Goal: Task Accomplishment & Management: Use online tool/utility

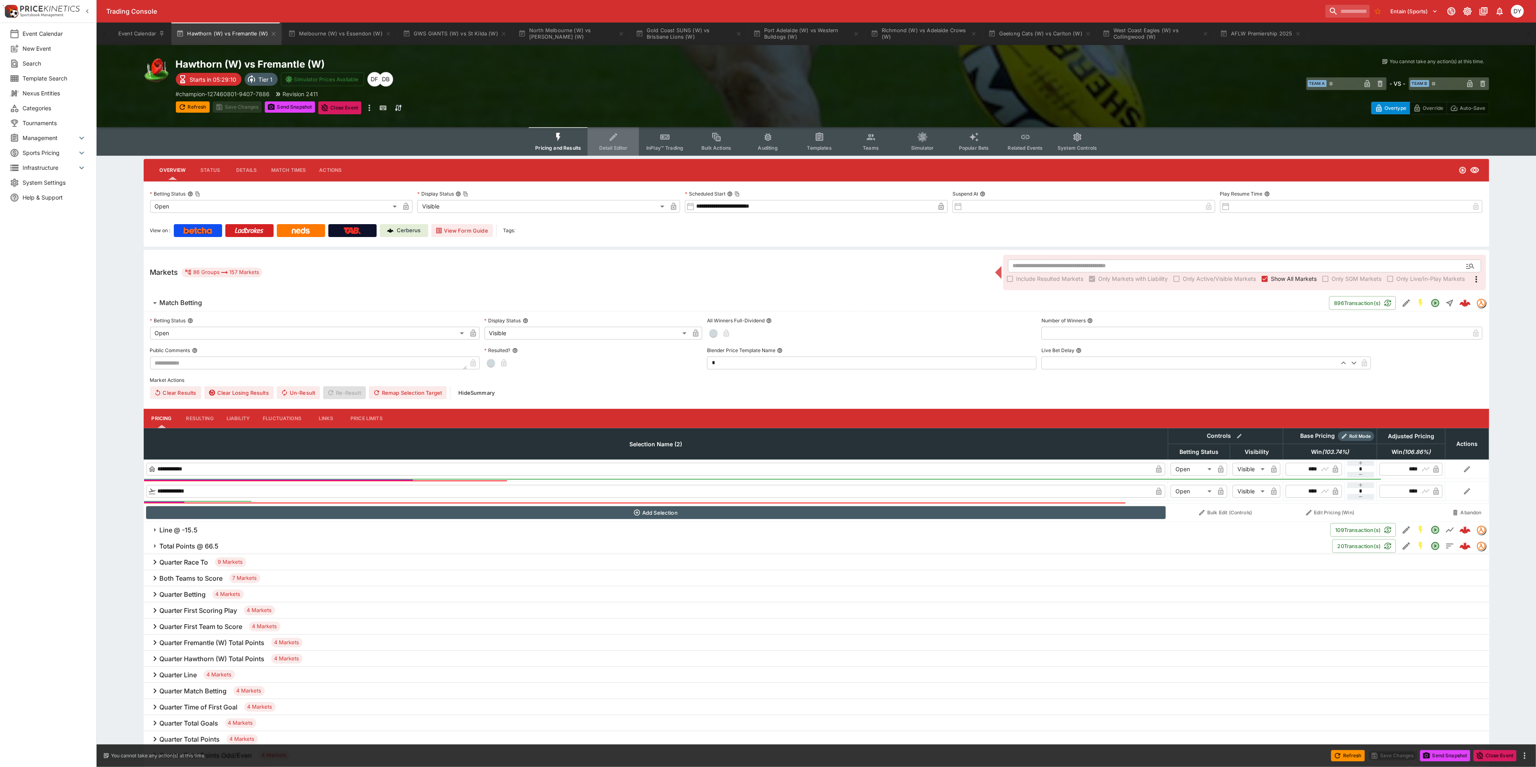
click at [613, 138] on icon "Event type filters" at bounding box center [614, 137] width 10 height 10
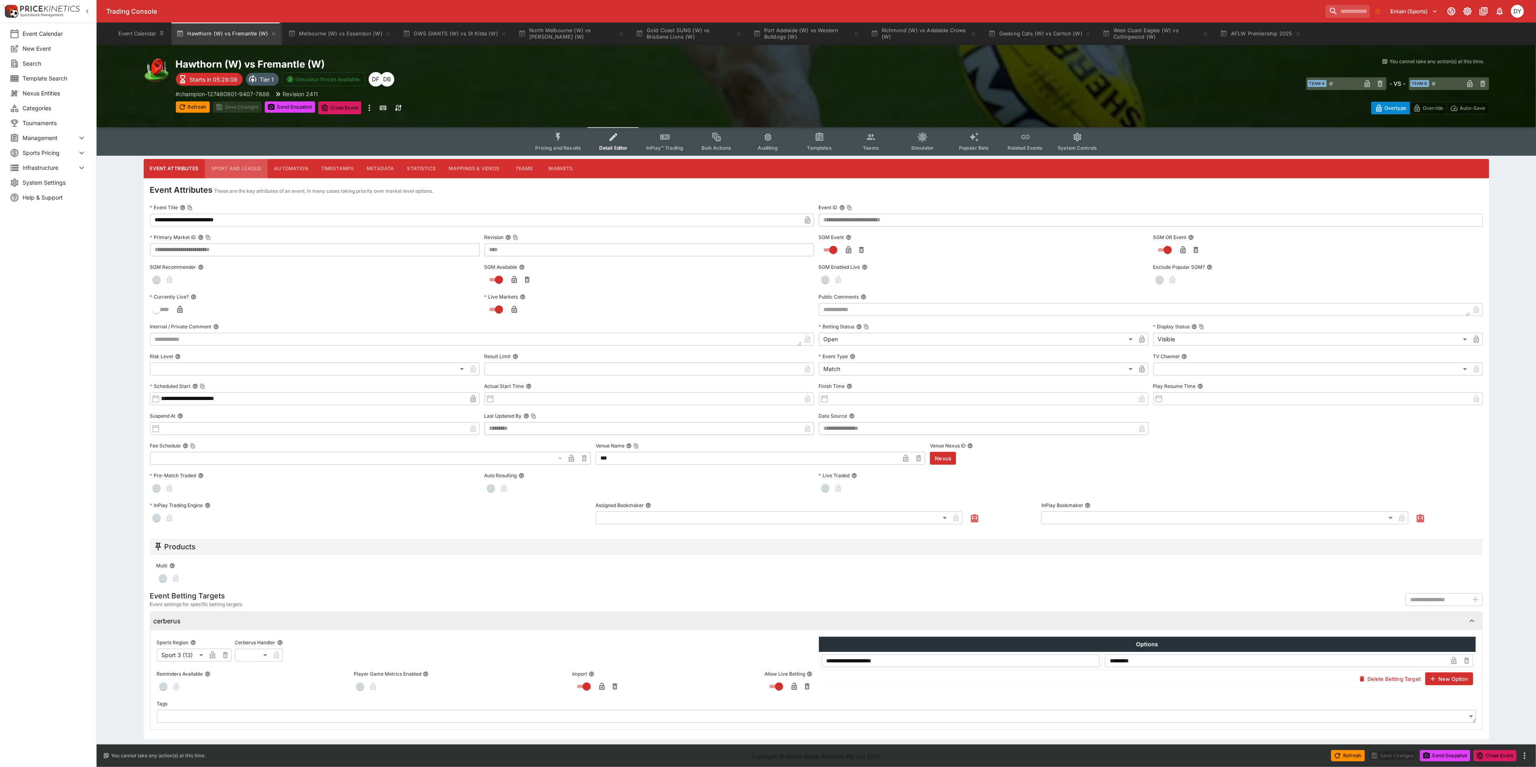
click at [242, 165] on button "Sport and League" at bounding box center [236, 168] width 63 height 19
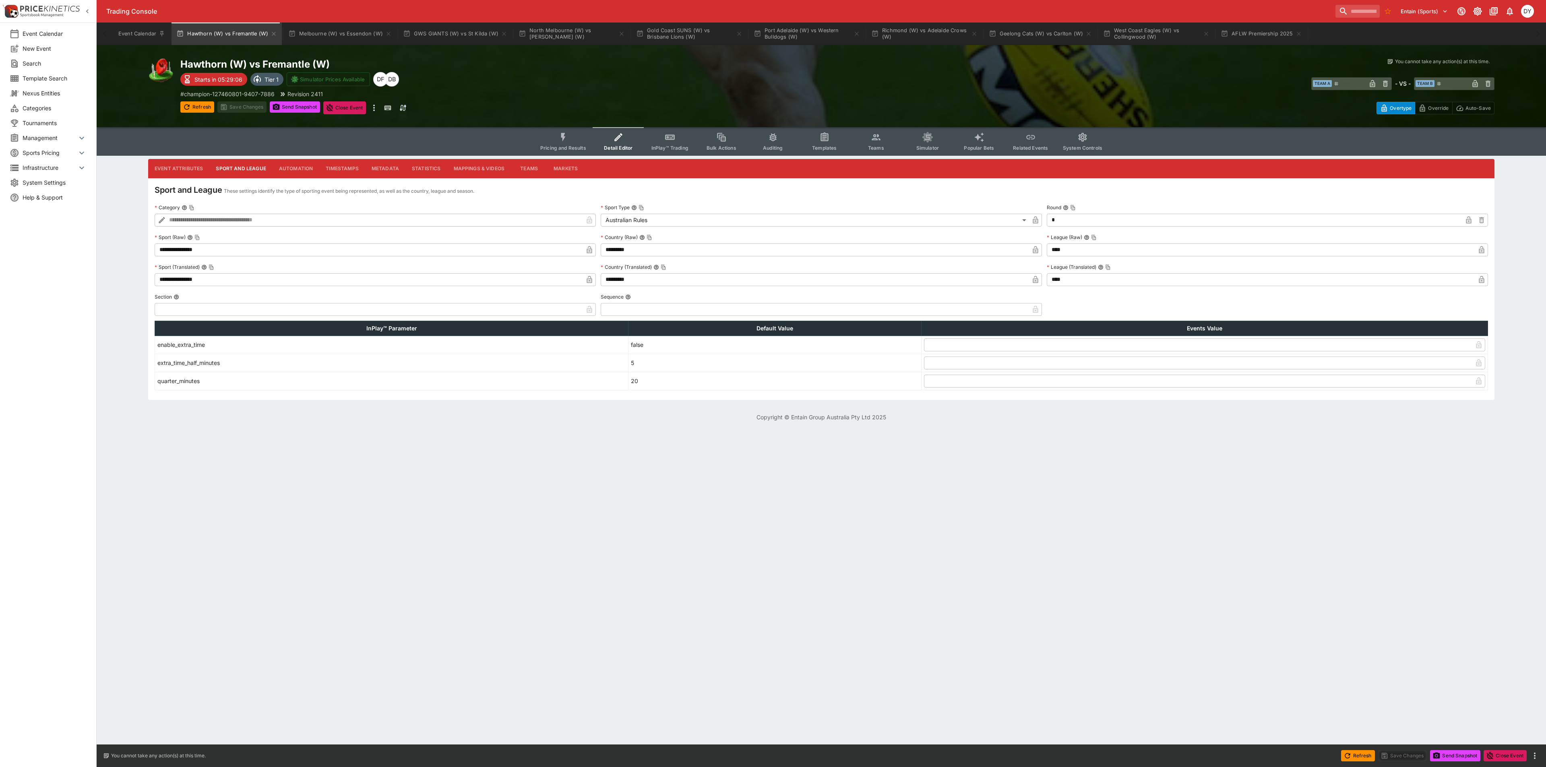
click at [1484, 251] on icon "button" at bounding box center [1481, 250] width 8 height 8
click at [1484, 279] on icon "button" at bounding box center [1481, 280] width 8 height 8
click at [260, 104] on button "Save Changes" at bounding box center [241, 106] width 49 height 11
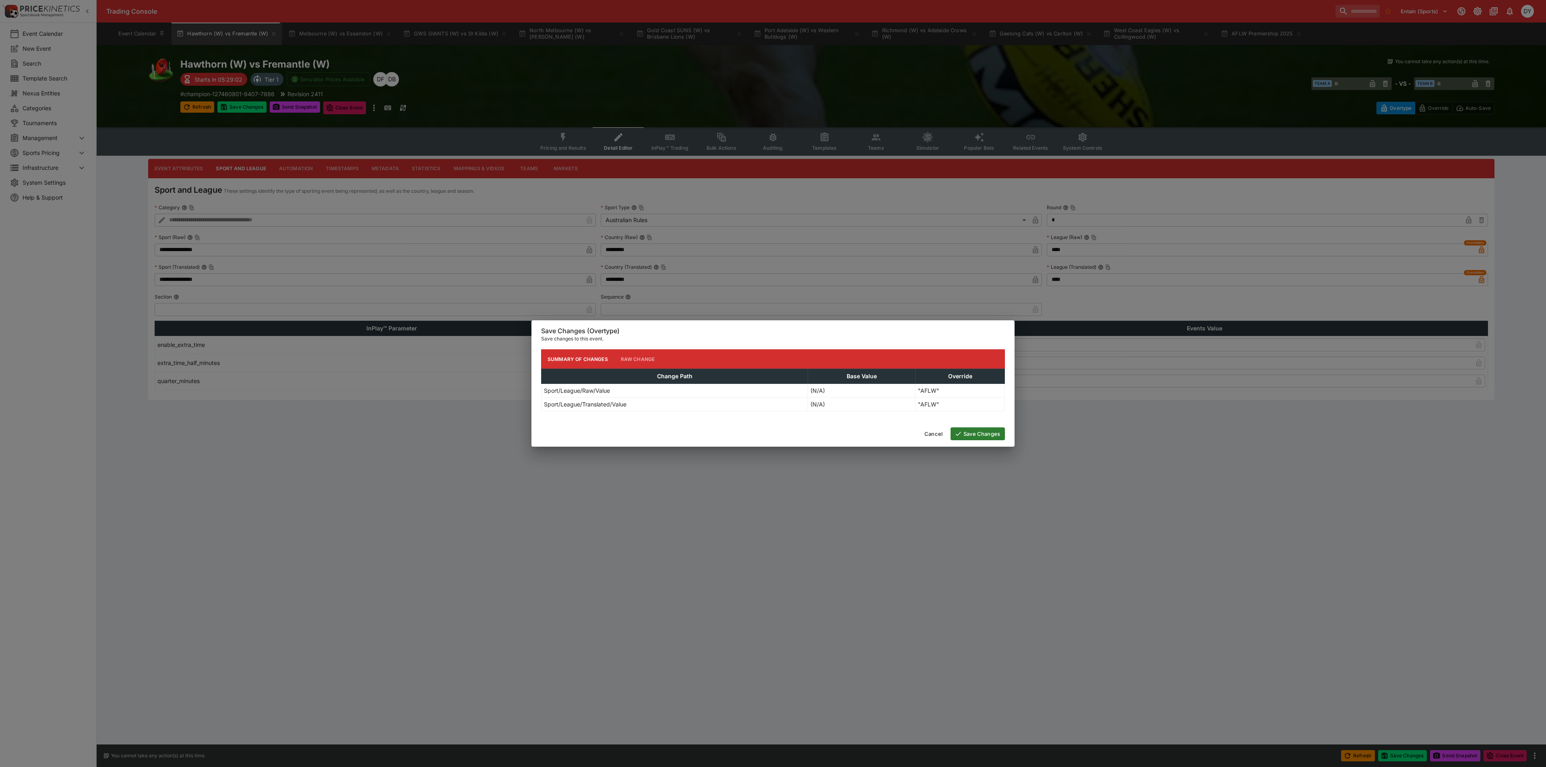
click at [987, 432] on button "Save Changes" at bounding box center [977, 433] width 54 height 13
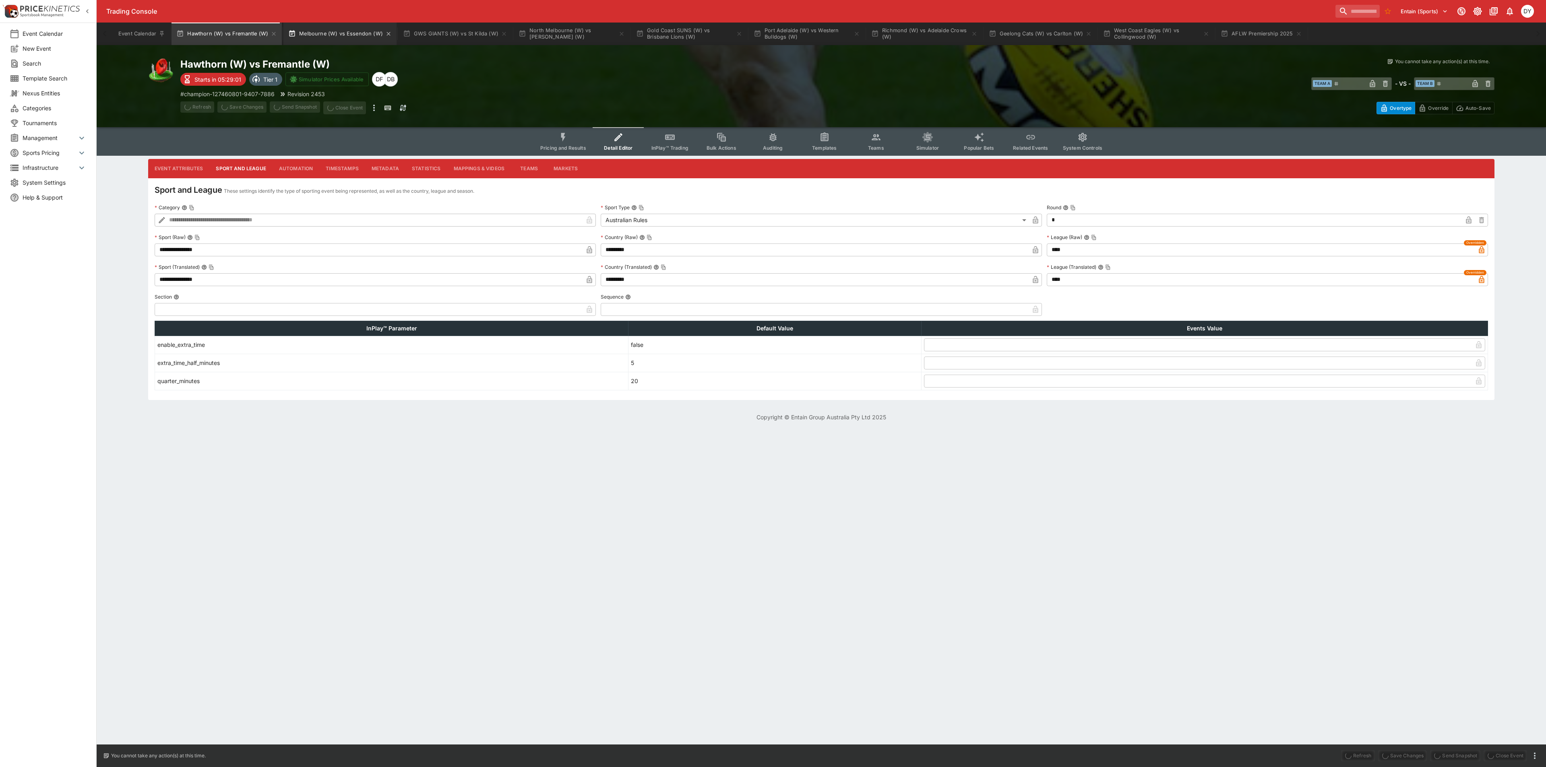
click at [330, 34] on button "Melbourne (W) vs Essendon (W)" at bounding box center [339, 34] width 113 height 23
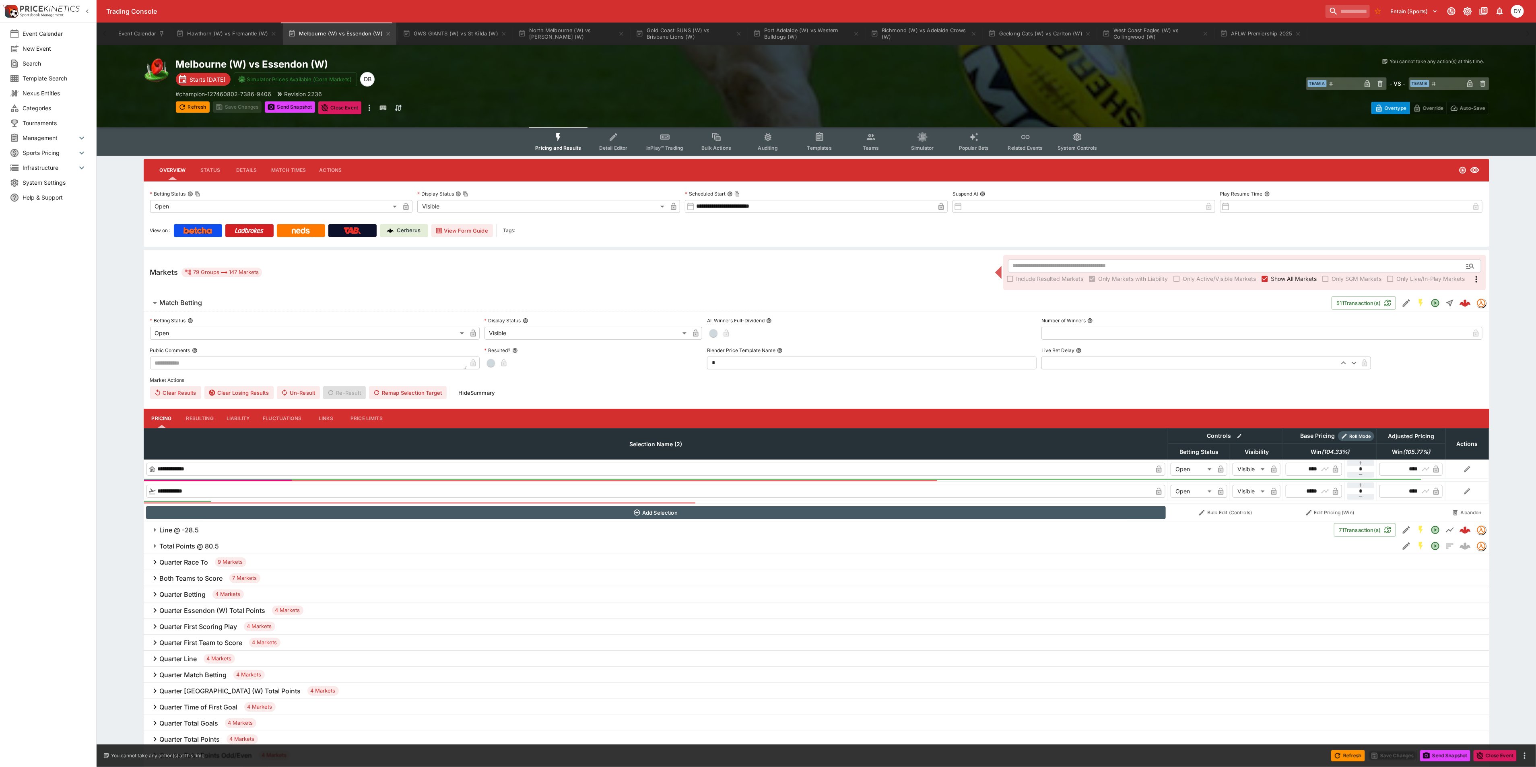
click at [611, 138] on icon "Event type filters" at bounding box center [614, 137] width 10 height 10
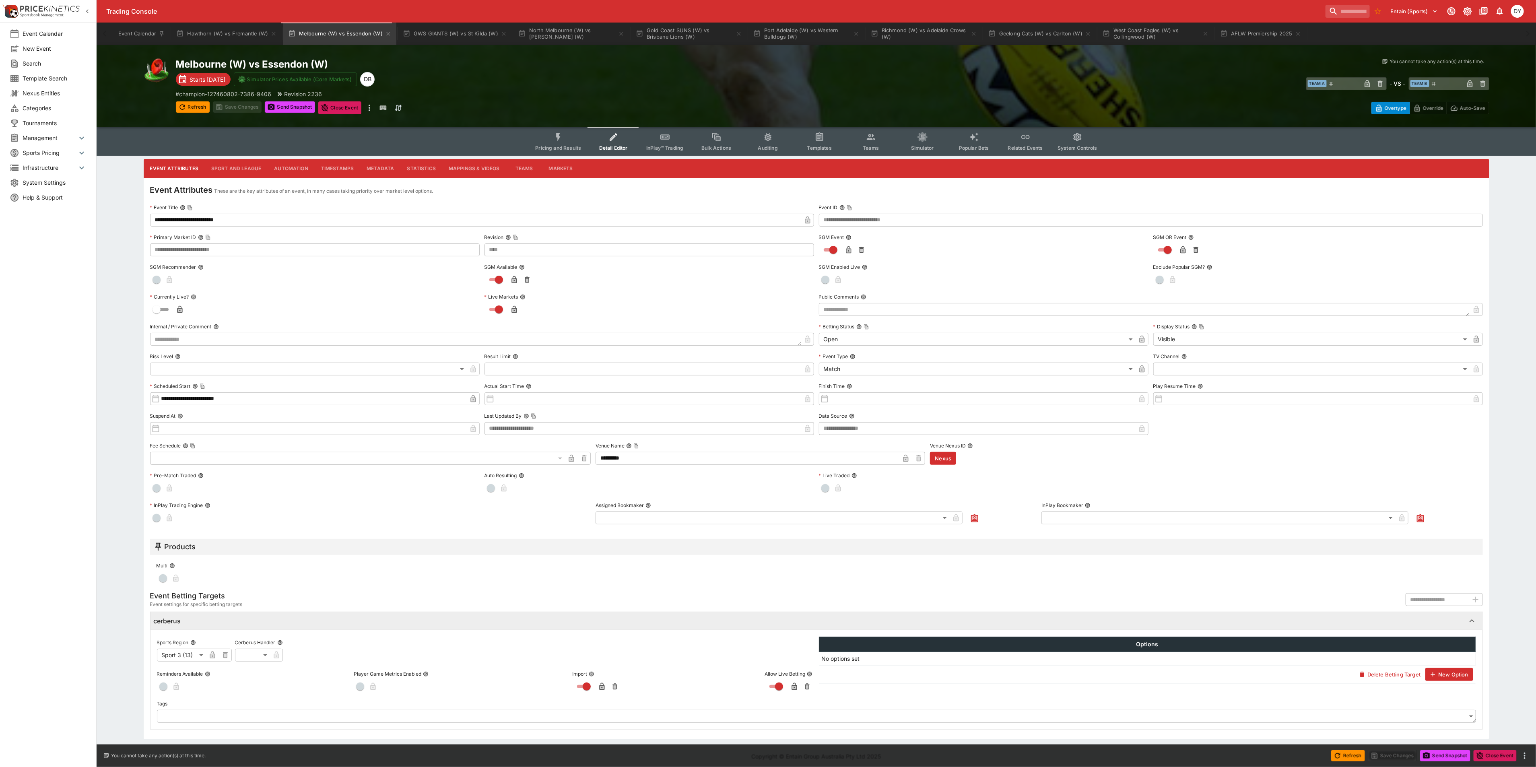
drag, startPoint x: 244, startPoint y: 165, endPoint x: 283, endPoint y: 173, distance: 39.6
click at [244, 165] on button "Sport and League" at bounding box center [236, 168] width 63 height 19
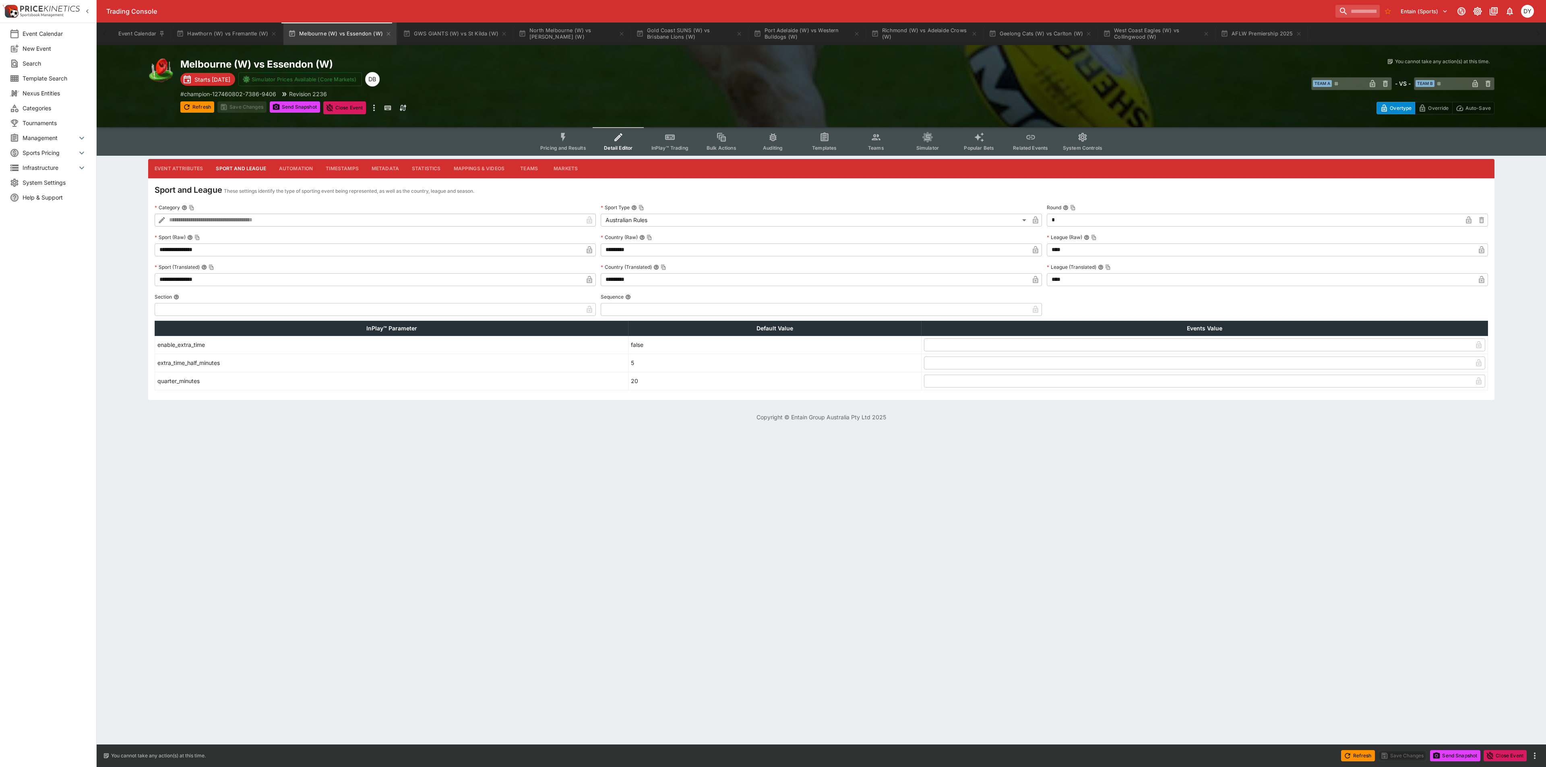
click at [1483, 250] on icon "button" at bounding box center [1480, 249] width 5 height 7
click at [1479, 281] on icon "button" at bounding box center [1480, 279] width 5 height 7
click at [243, 109] on button "Save Changes" at bounding box center [241, 106] width 49 height 11
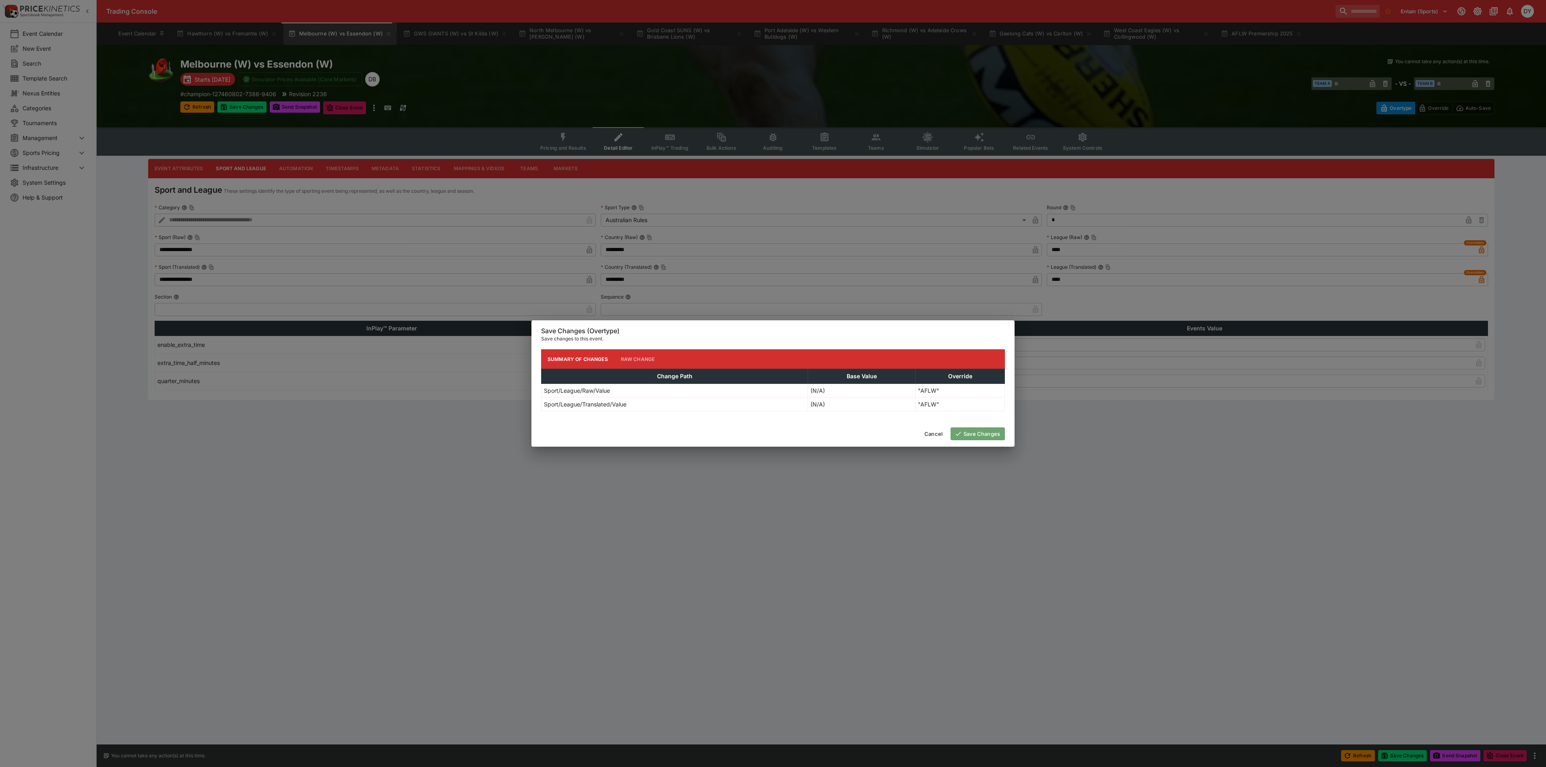
click at [982, 432] on button "Save Changes" at bounding box center [977, 433] width 54 height 13
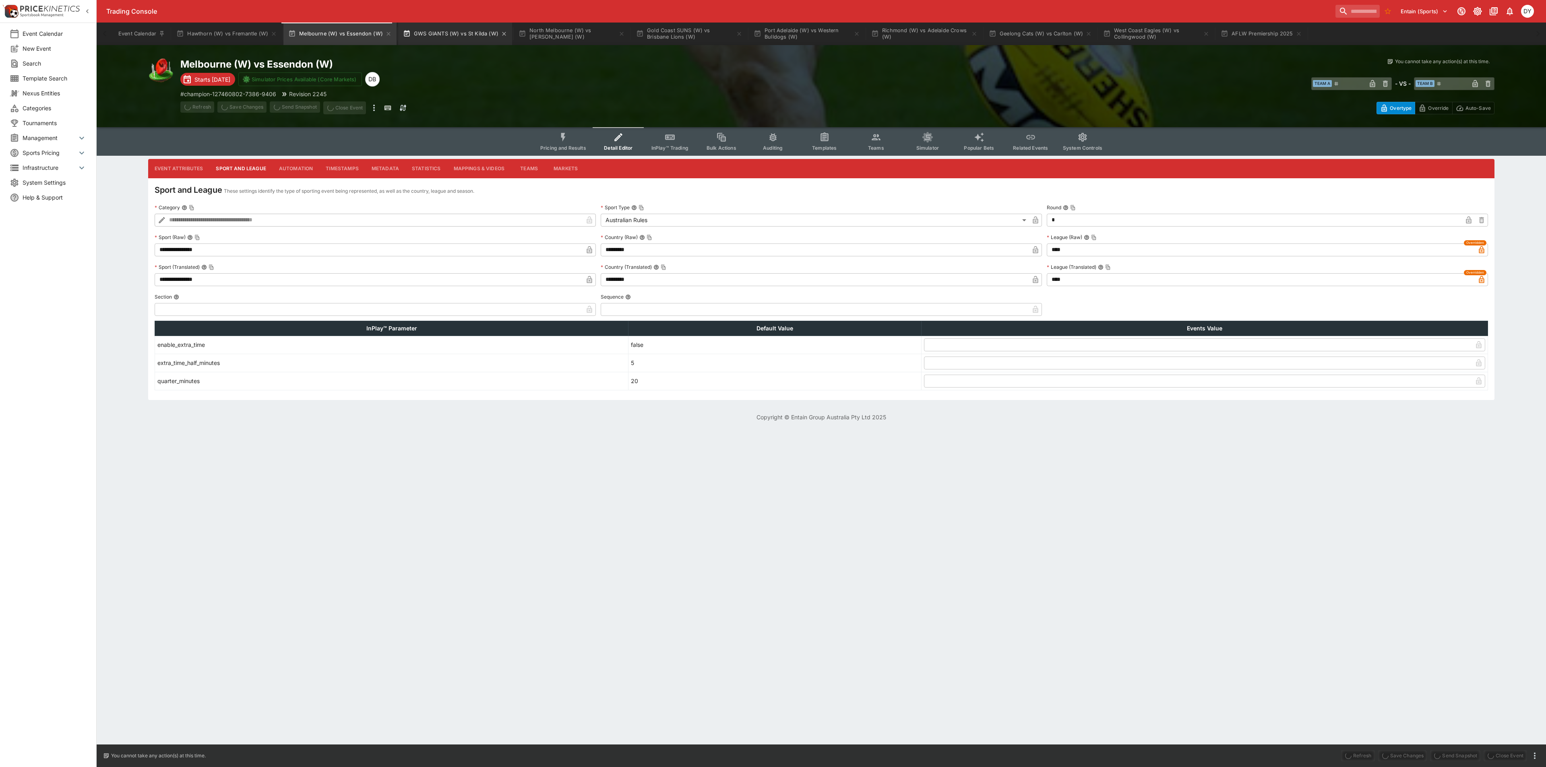
click at [440, 34] on button "GWS GIANTS (W) vs St Kilda (W)" at bounding box center [455, 34] width 114 height 23
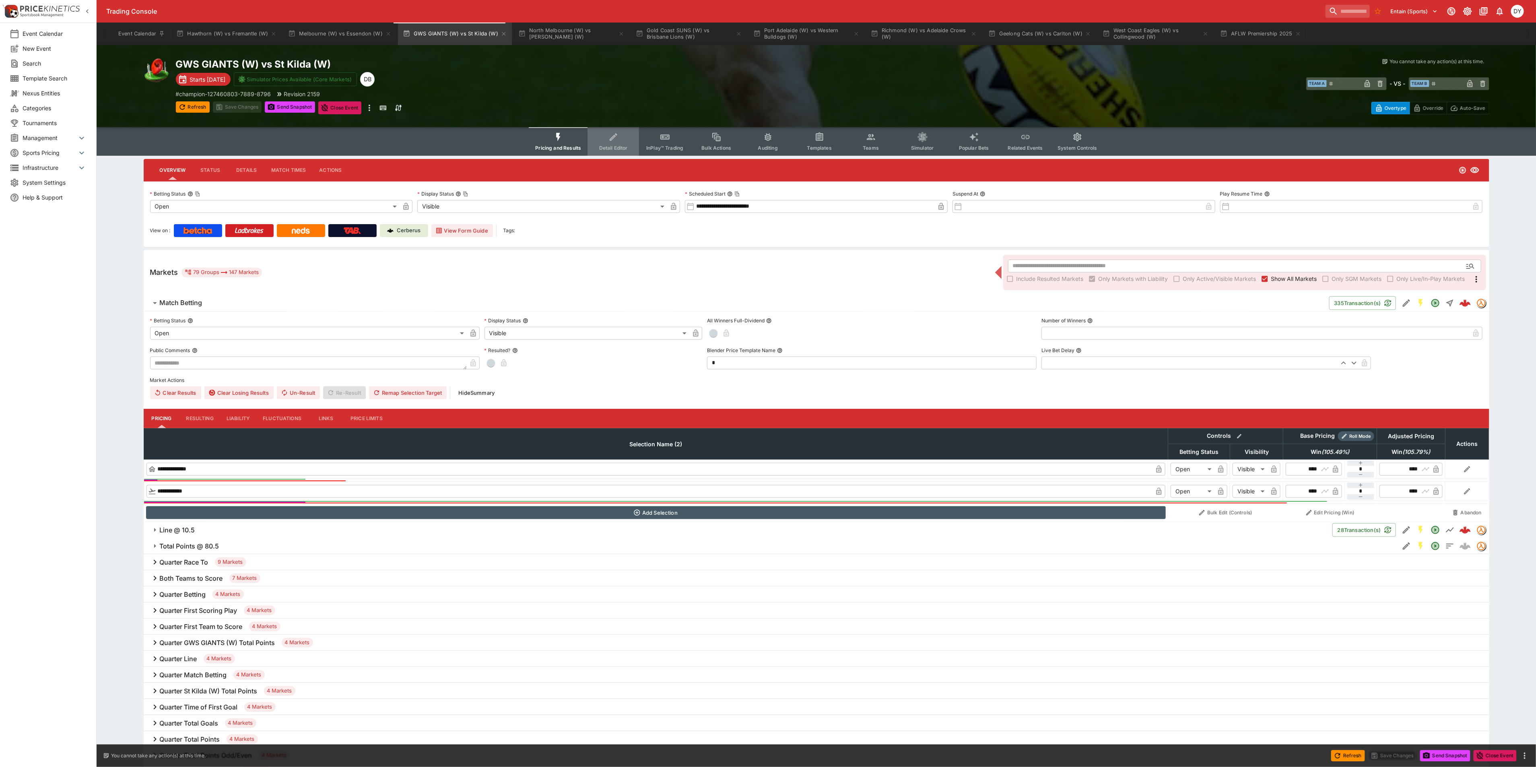
click at [615, 139] on icon "Event type filters" at bounding box center [614, 137] width 8 height 8
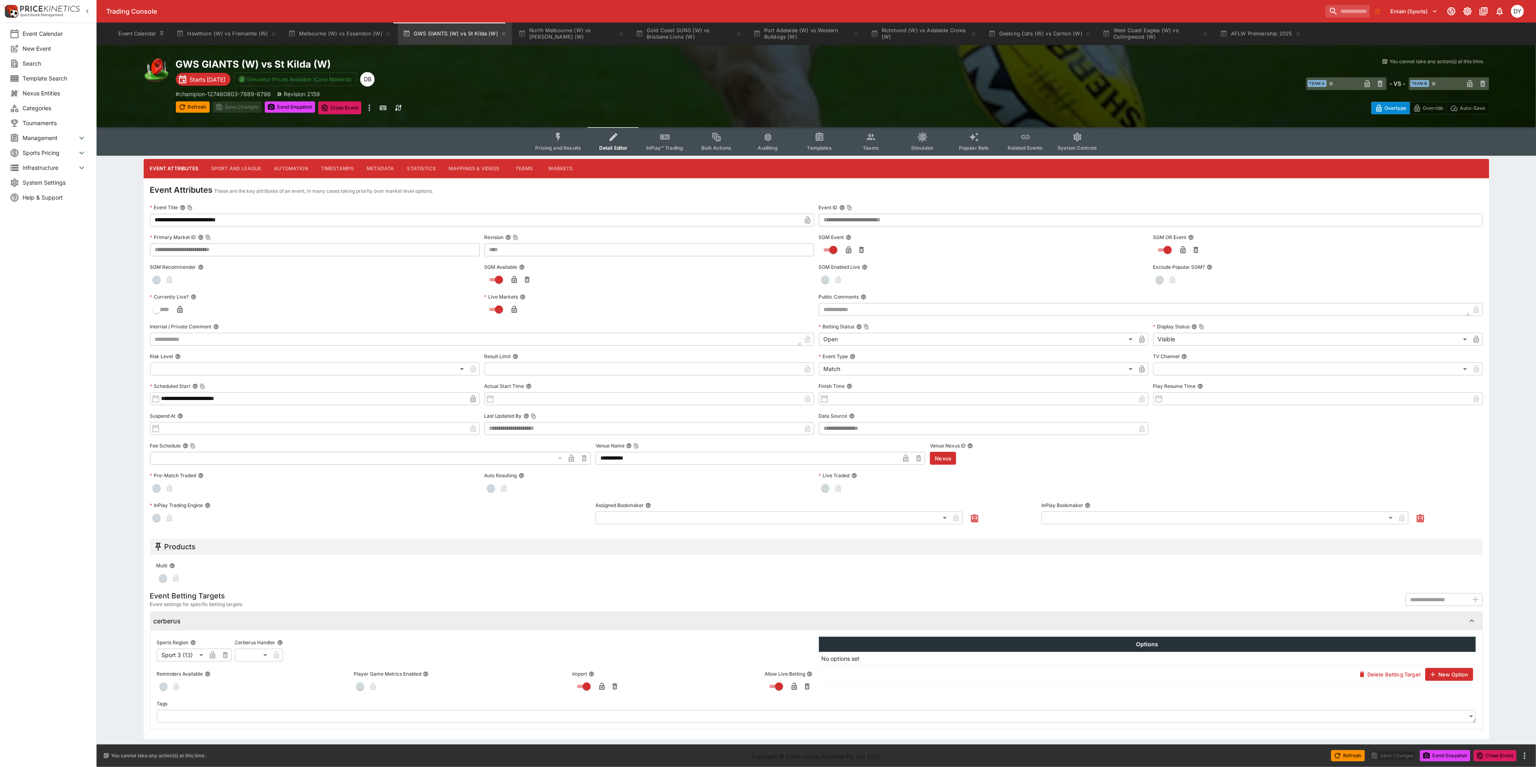
click at [236, 165] on button "Sport and League" at bounding box center [236, 168] width 63 height 19
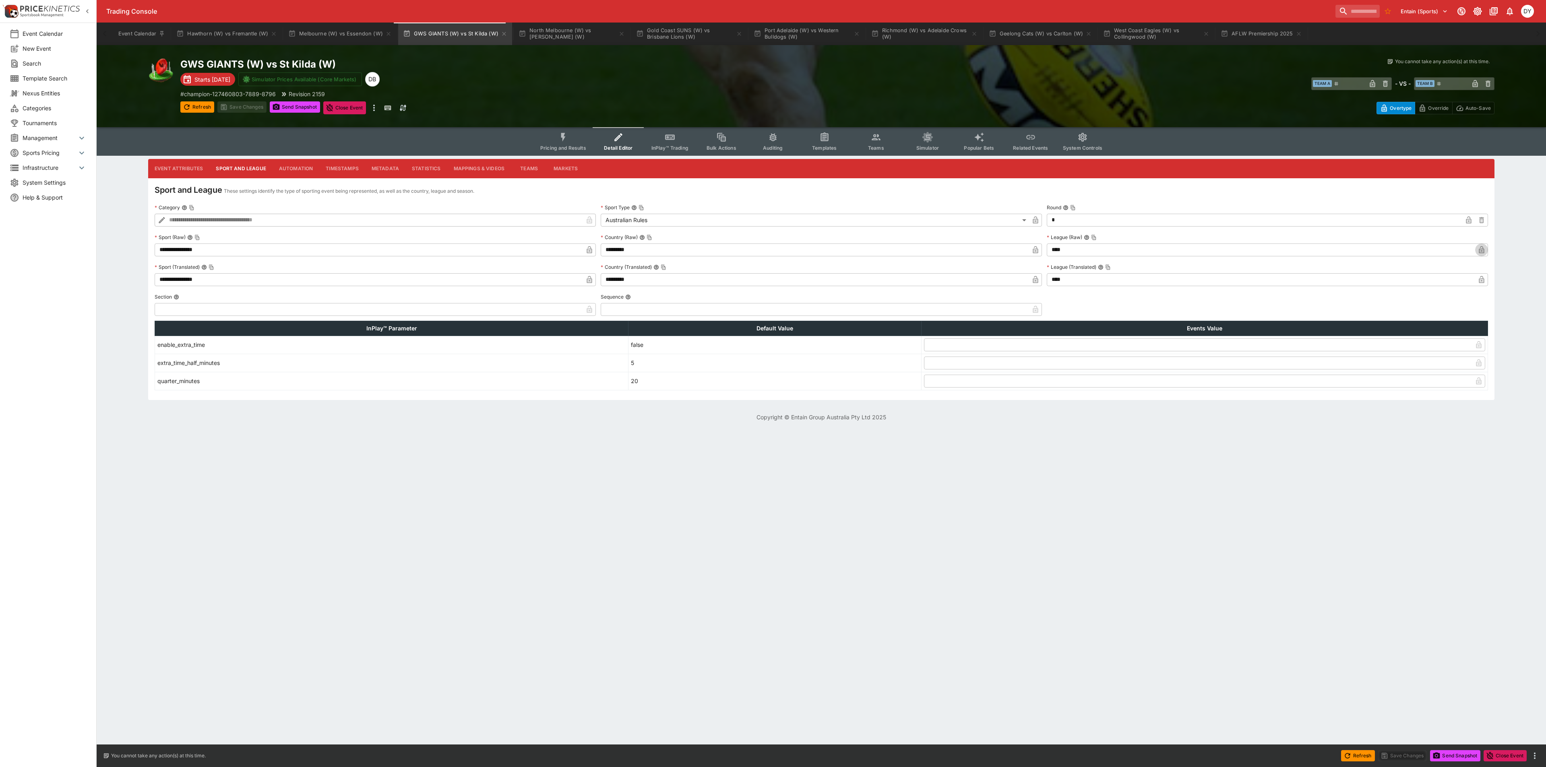
click at [1484, 249] on icon "button" at bounding box center [1481, 250] width 8 height 8
click at [1480, 280] on icon "button" at bounding box center [1481, 280] width 4 height 3
click at [233, 104] on button "Save Changes" at bounding box center [241, 106] width 49 height 11
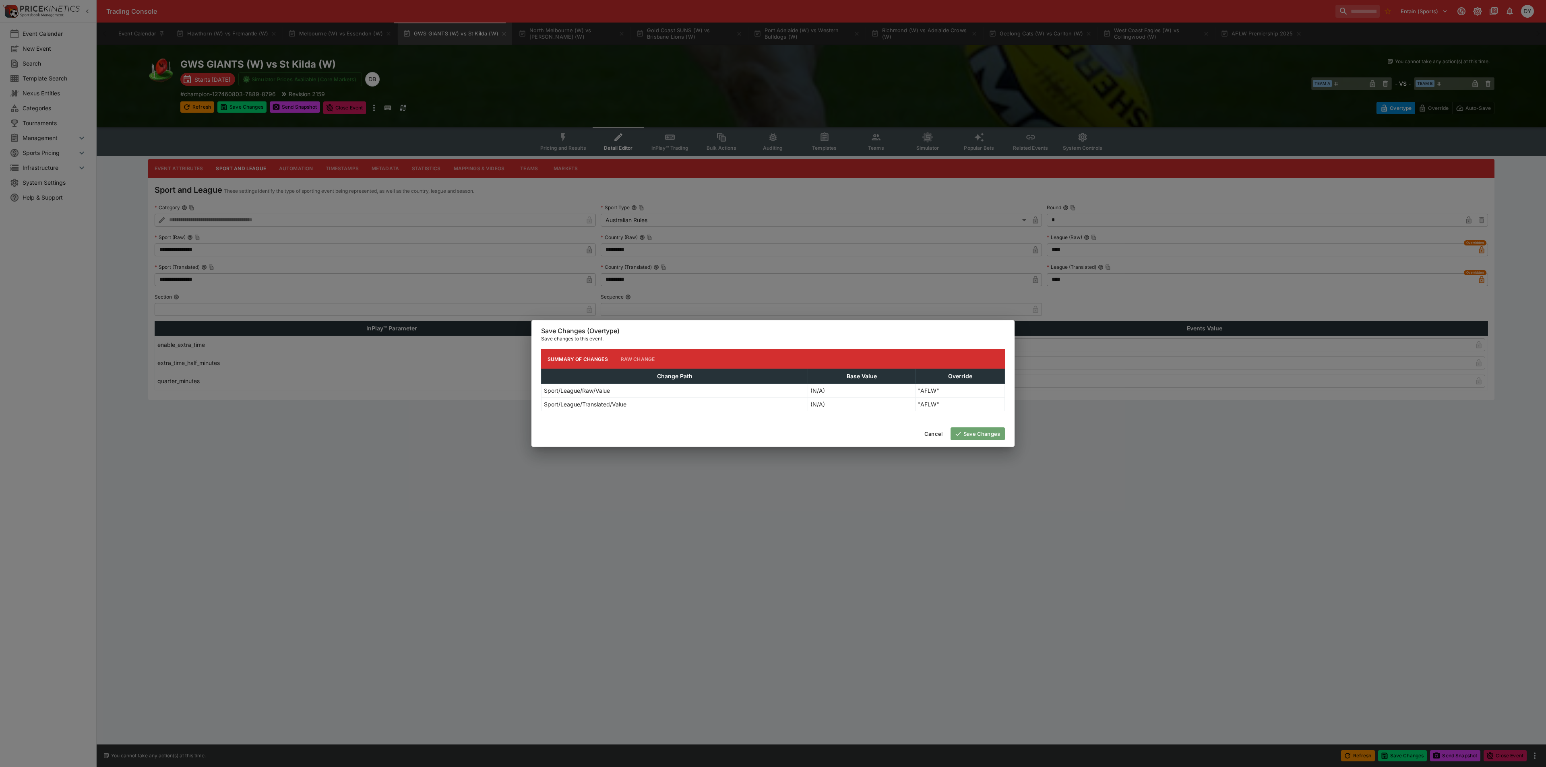
click at [968, 431] on button "Save Changes" at bounding box center [977, 433] width 54 height 13
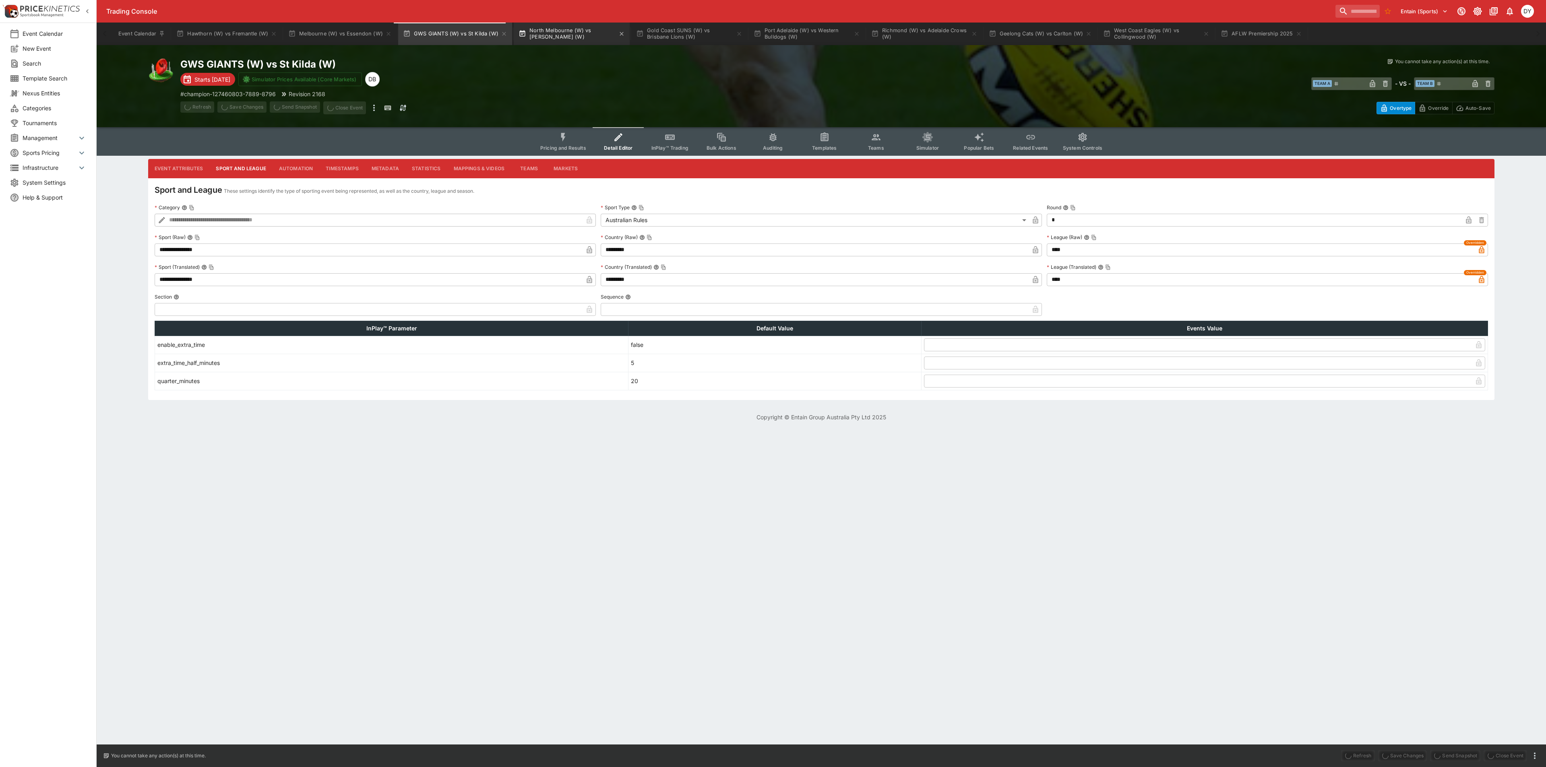
click at [564, 34] on button "North Melbourne (W) vs Sydney Swans (W)" at bounding box center [572, 34] width 116 height 23
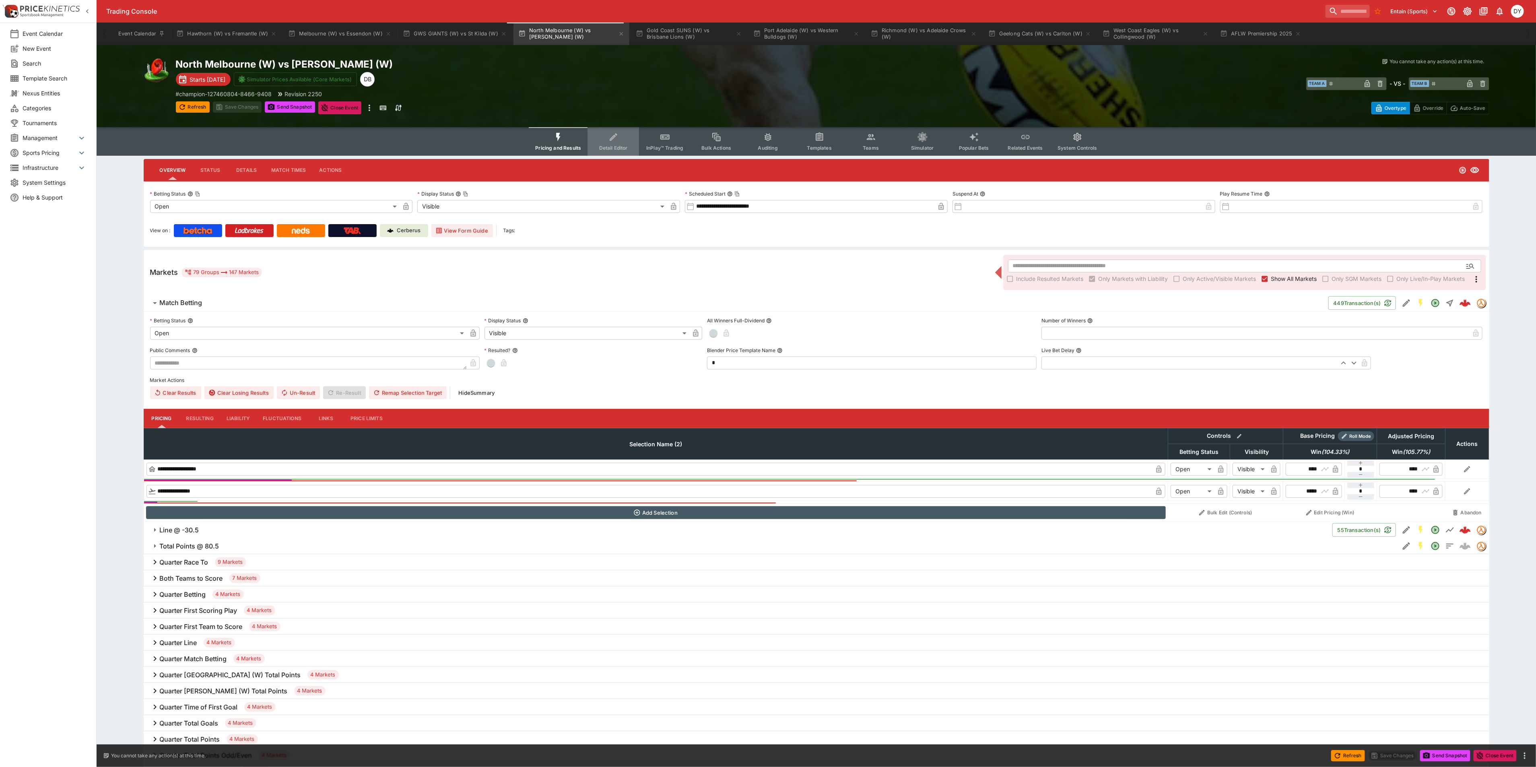
click at [628, 146] on span "Detail Editor" at bounding box center [613, 148] width 29 height 6
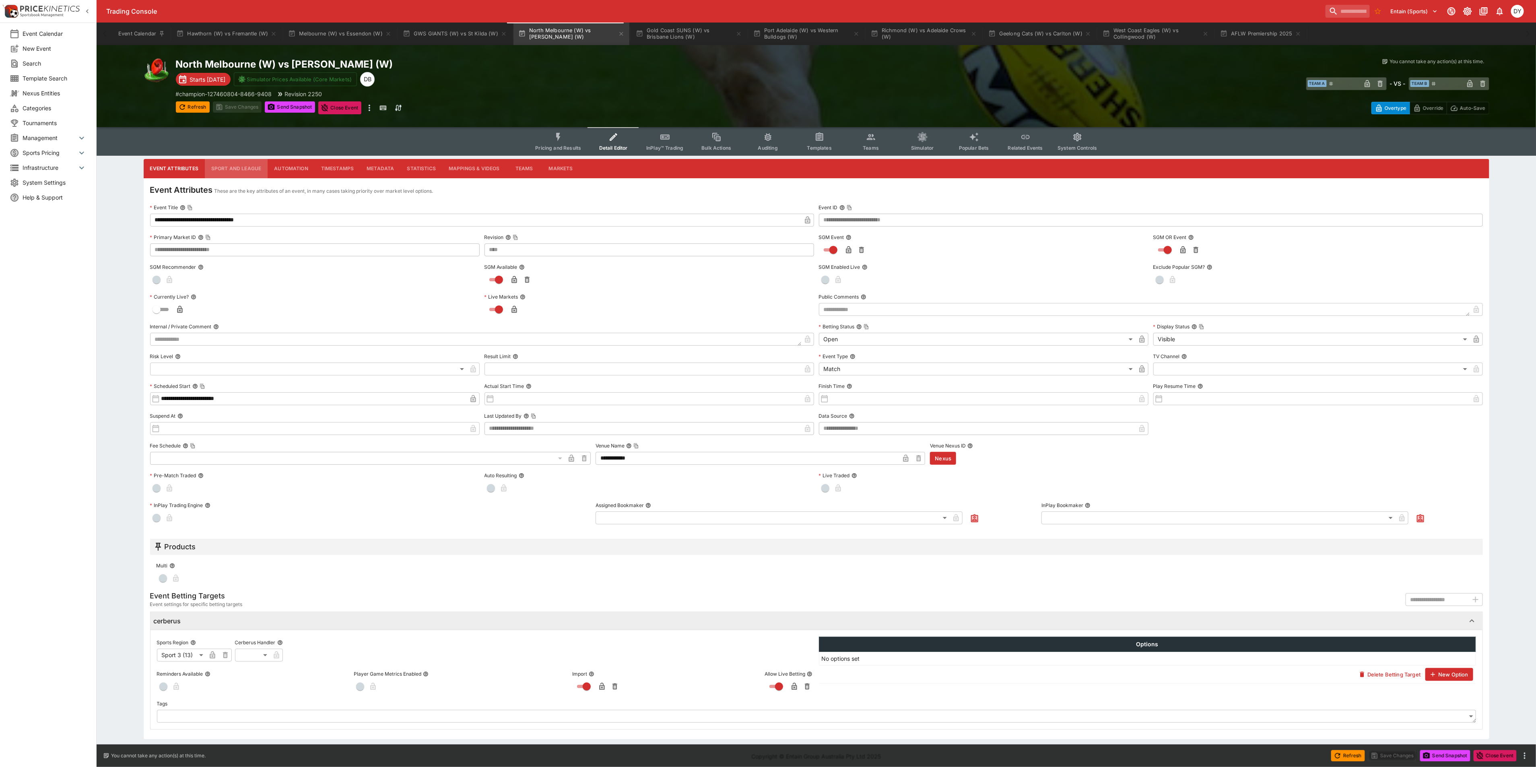
click at [241, 167] on button "Sport and League" at bounding box center [236, 168] width 63 height 19
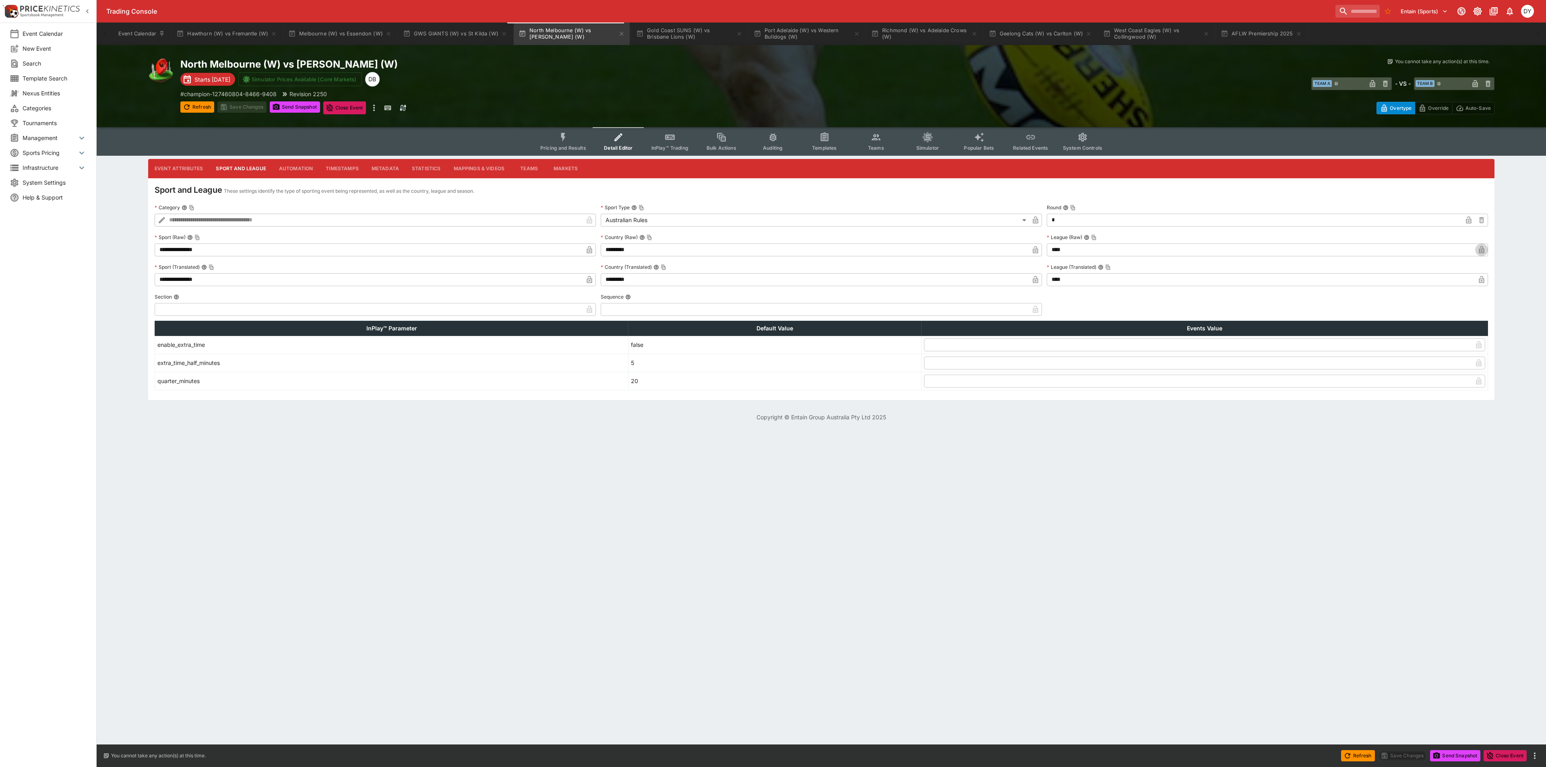
click at [1481, 249] on icon "button" at bounding box center [1481, 250] width 4 height 3
click at [1481, 279] on icon "button" at bounding box center [1481, 280] width 4 height 3
click at [247, 103] on button "Save Changes" at bounding box center [241, 106] width 49 height 11
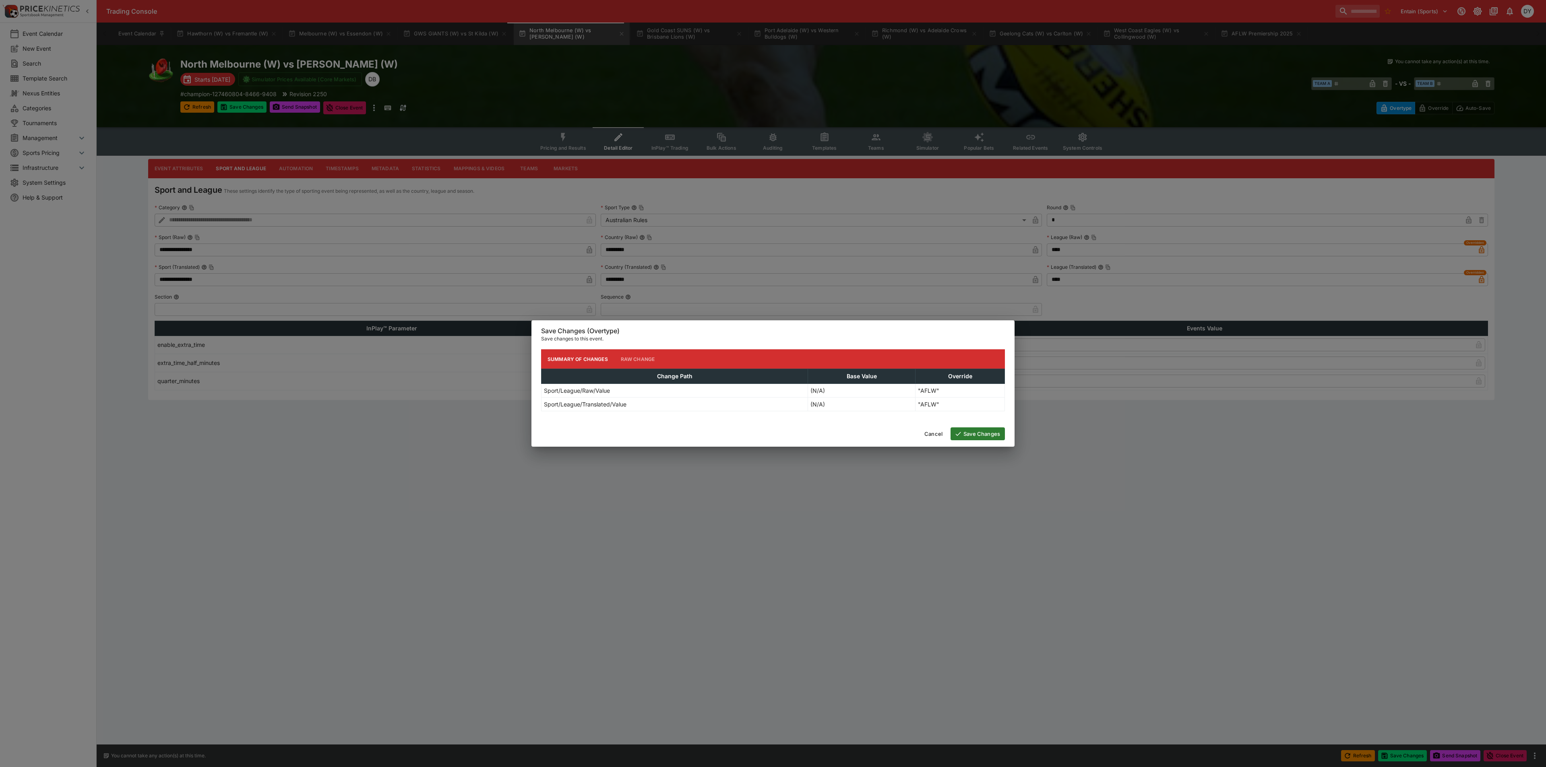
click at [971, 429] on button "Save Changes" at bounding box center [977, 433] width 54 height 13
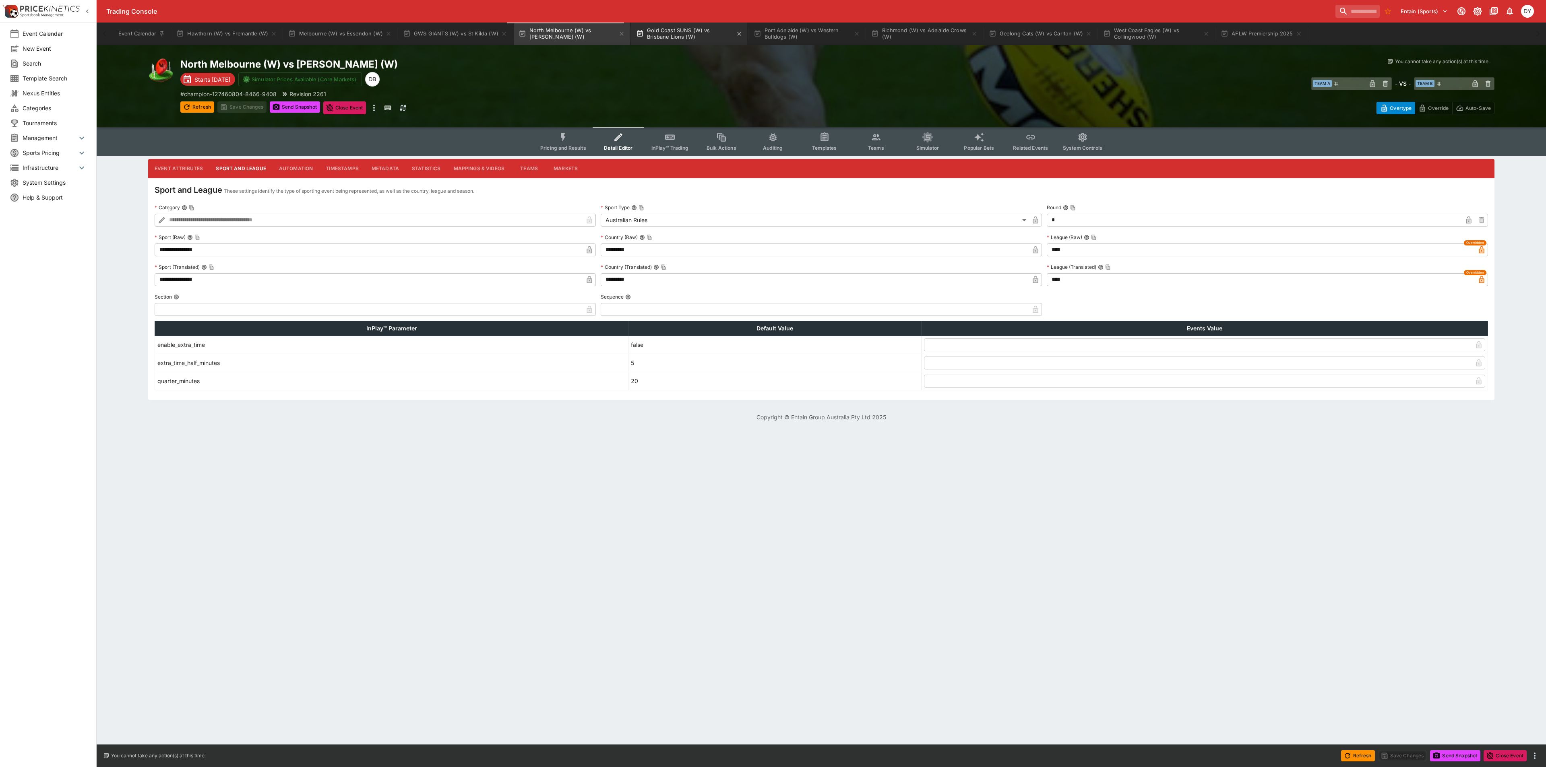
click at [667, 33] on button "Gold Coast SUNS (W) vs Brisbane Lions (W)" at bounding box center [689, 34] width 116 height 23
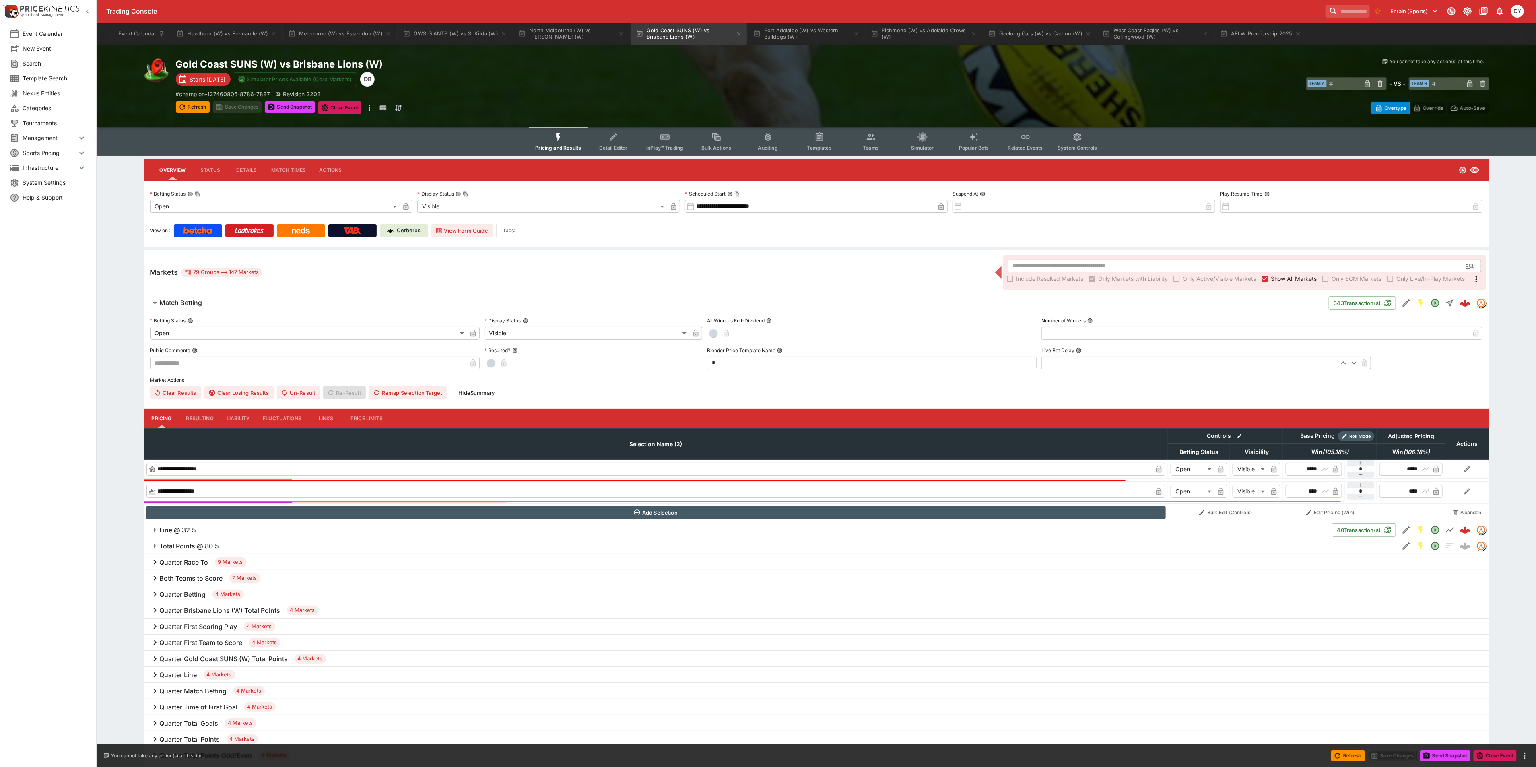
click at [599, 133] on button "Detail Editor" at bounding box center [614, 141] width 52 height 29
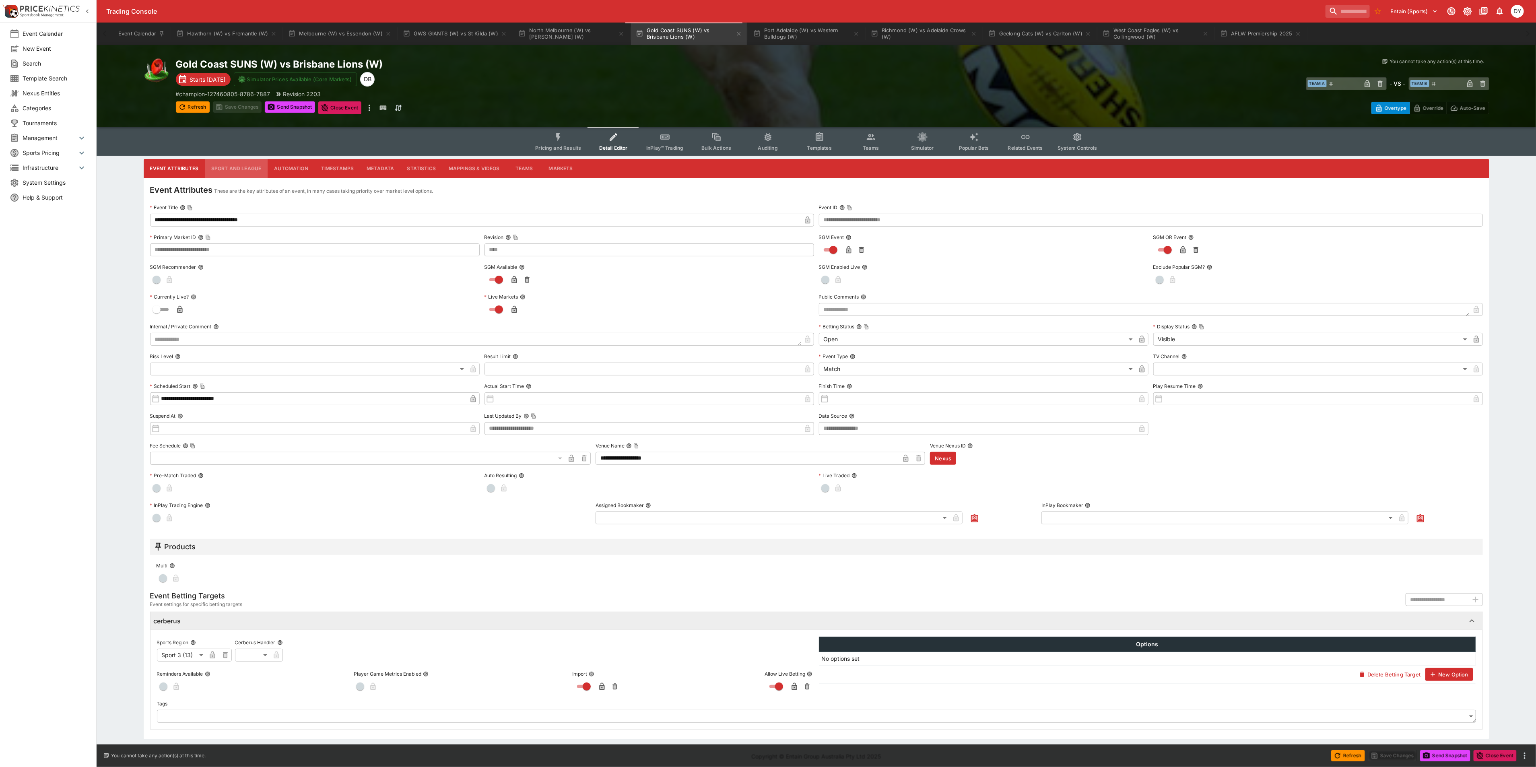
click at [242, 168] on button "Sport and League" at bounding box center [236, 168] width 63 height 19
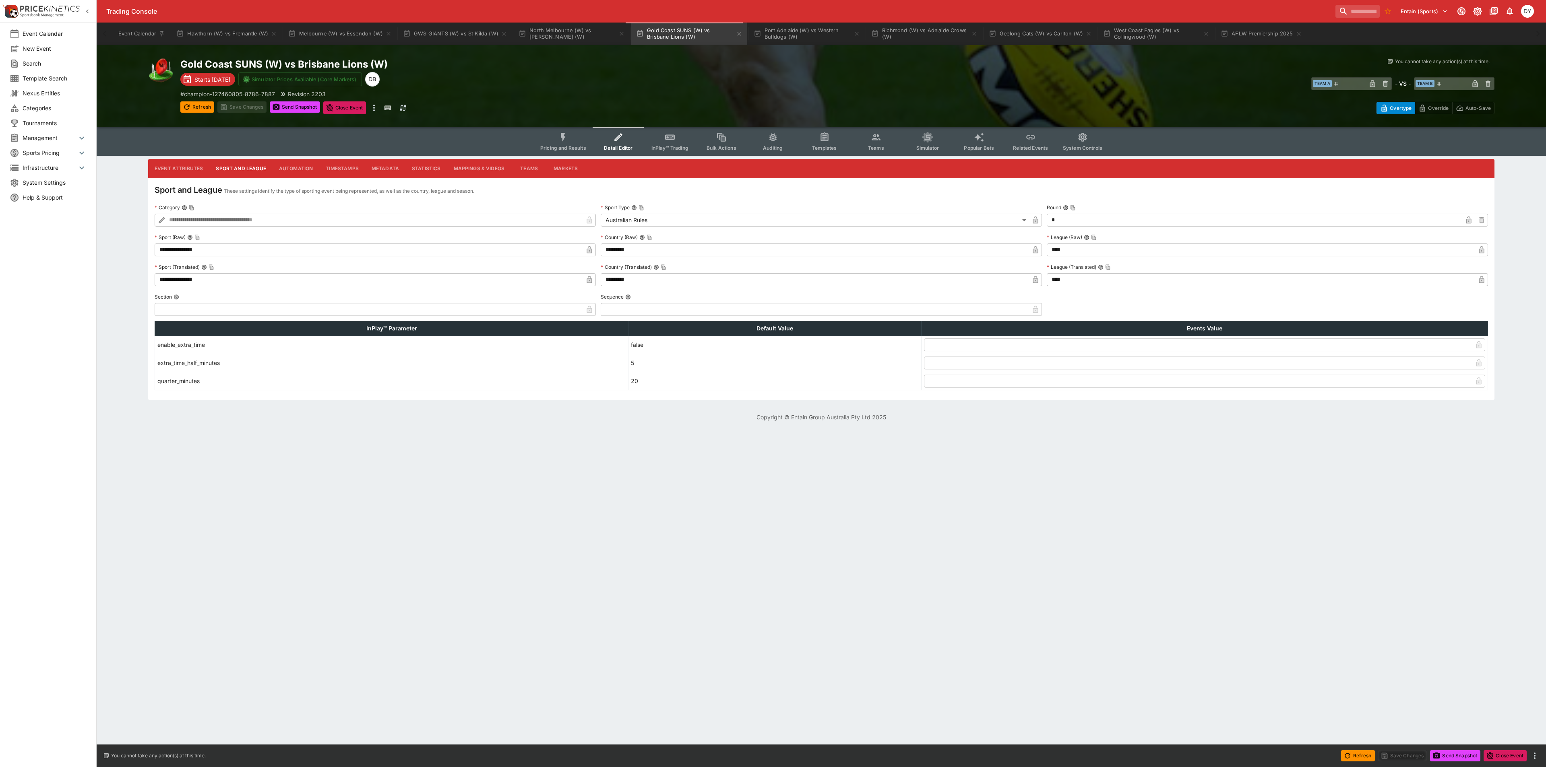
click at [1482, 250] on icon "button" at bounding box center [1480, 249] width 5 height 7
click at [1484, 279] on icon "button" at bounding box center [1481, 280] width 8 height 8
click at [239, 105] on button "Save Changes" at bounding box center [241, 106] width 49 height 11
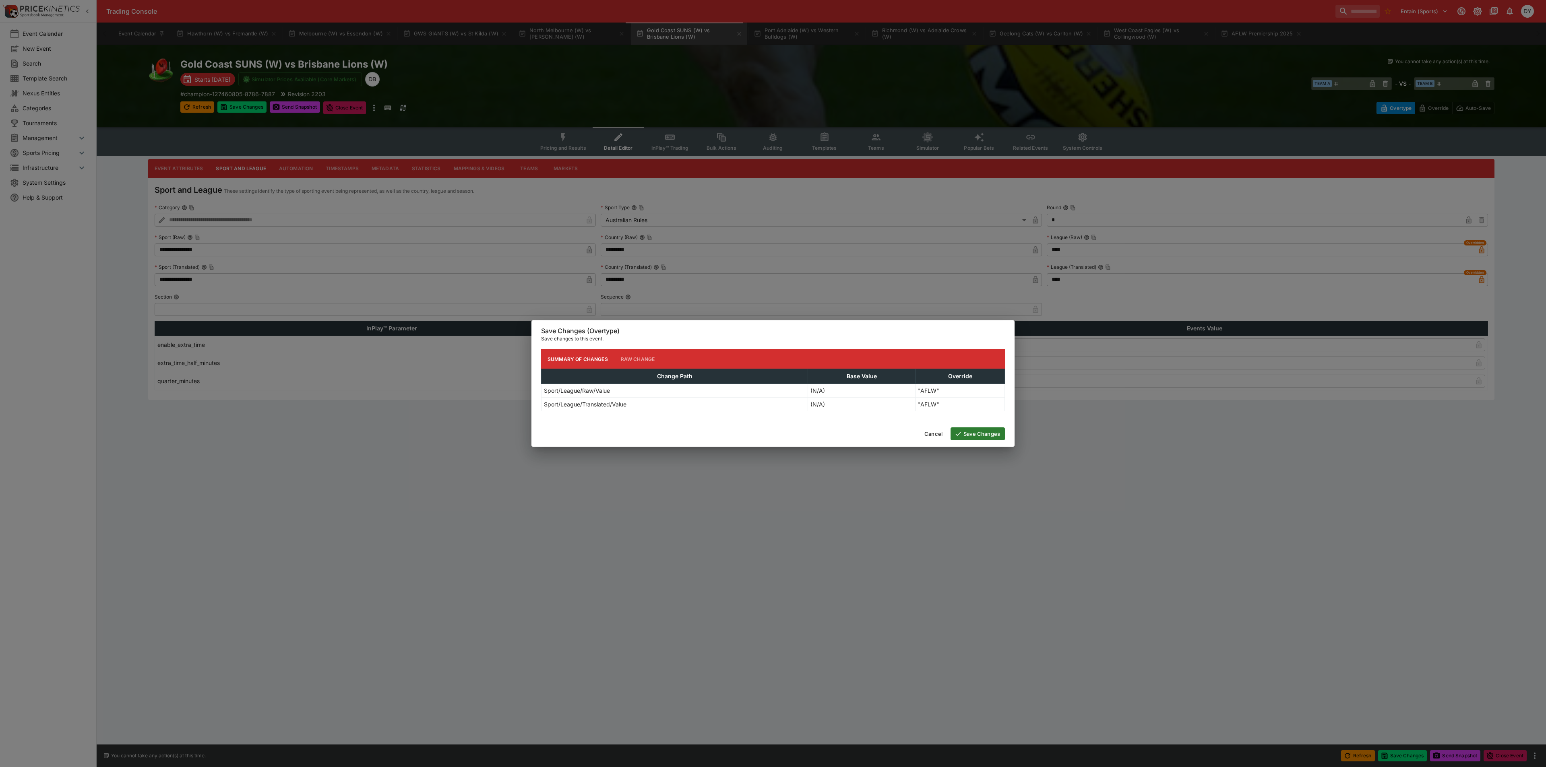
click at [979, 434] on button "Save Changes" at bounding box center [977, 433] width 54 height 13
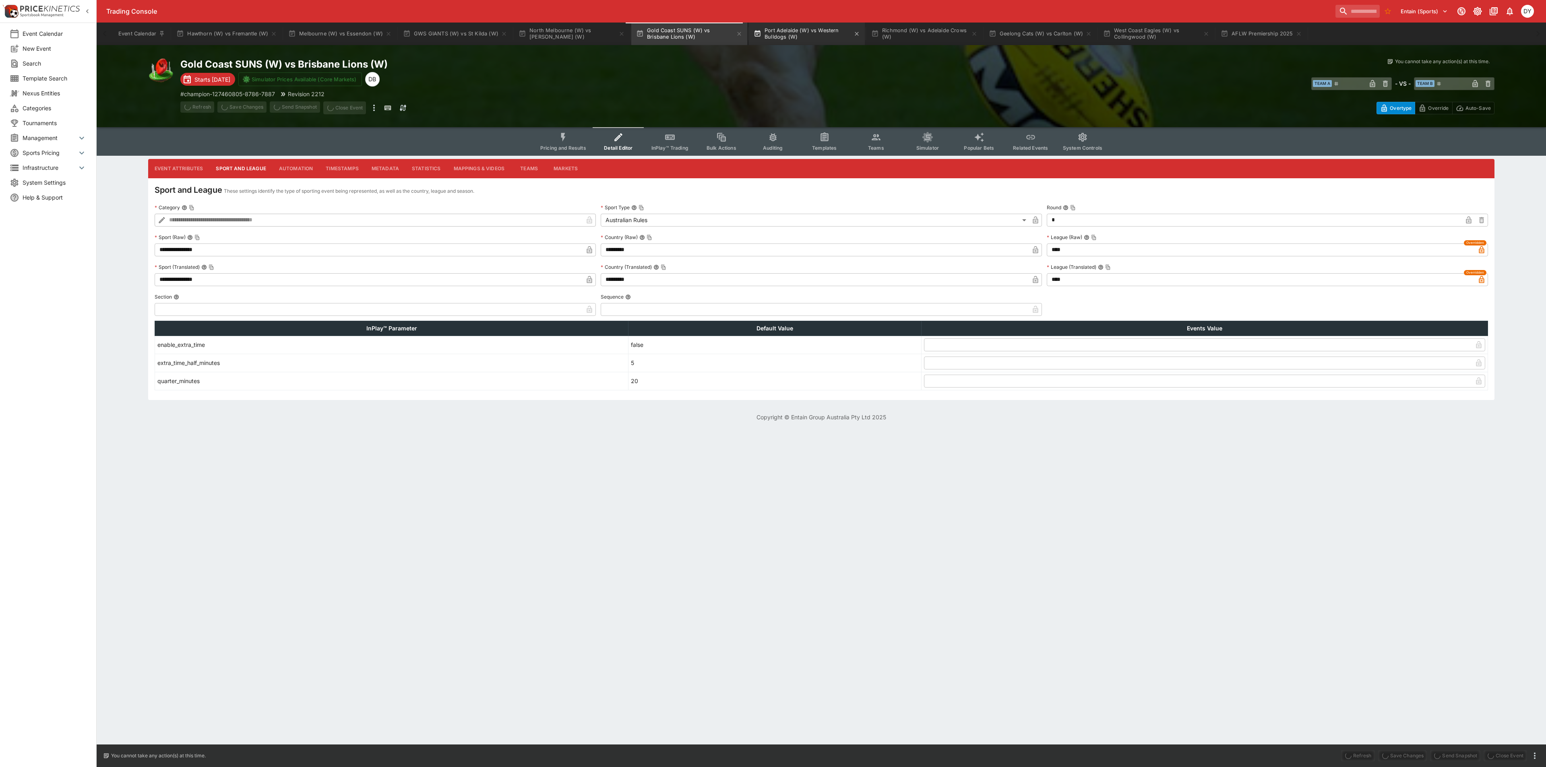
click at [803, 35] on button "Port Adelaide (W) vs Western Bulldogs (W)" at bounding box center [807, 34] width 116 height 23
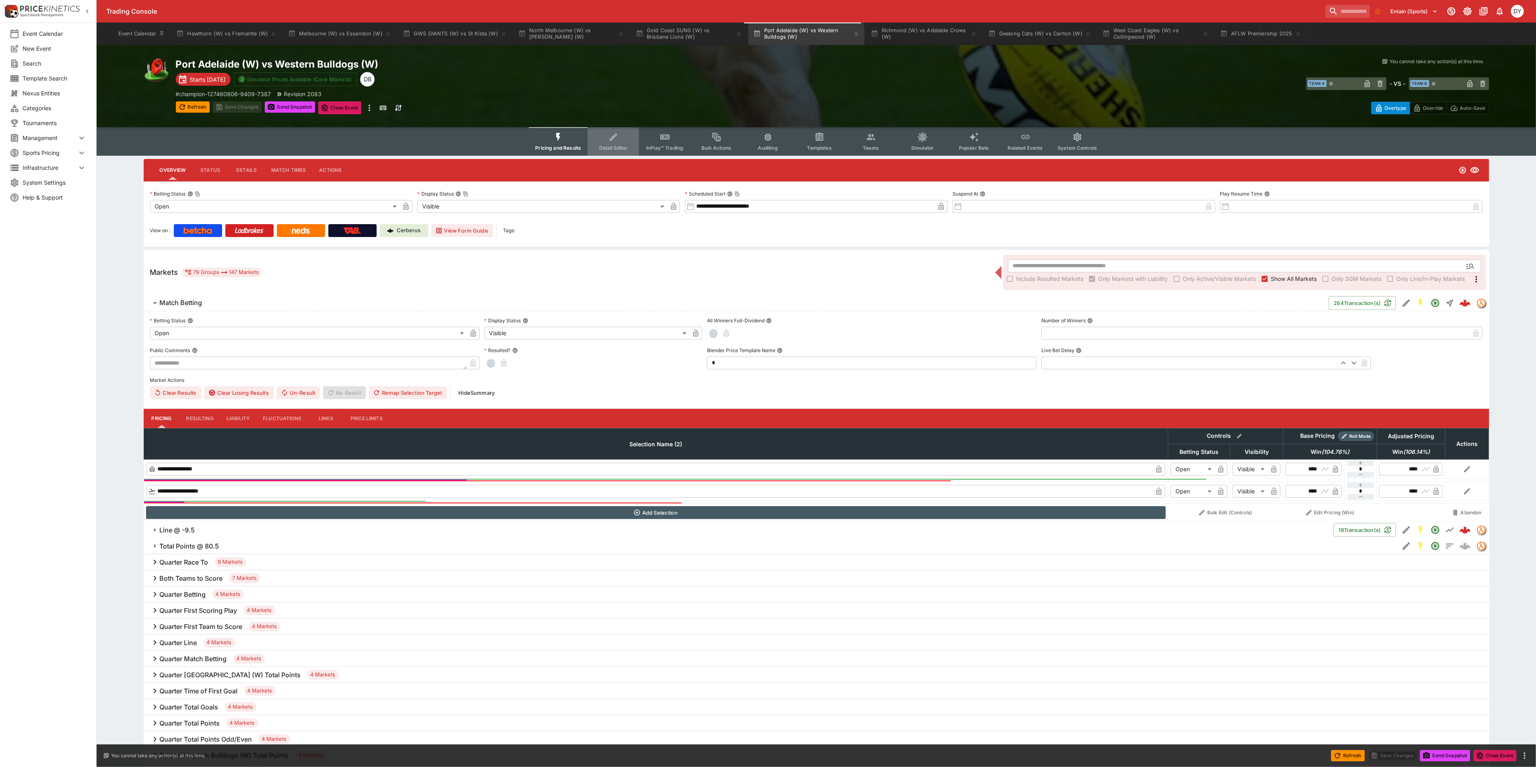
click at [621, 140] on button "Detail Editor" at bounding box center [614, 141] width 52 height 29
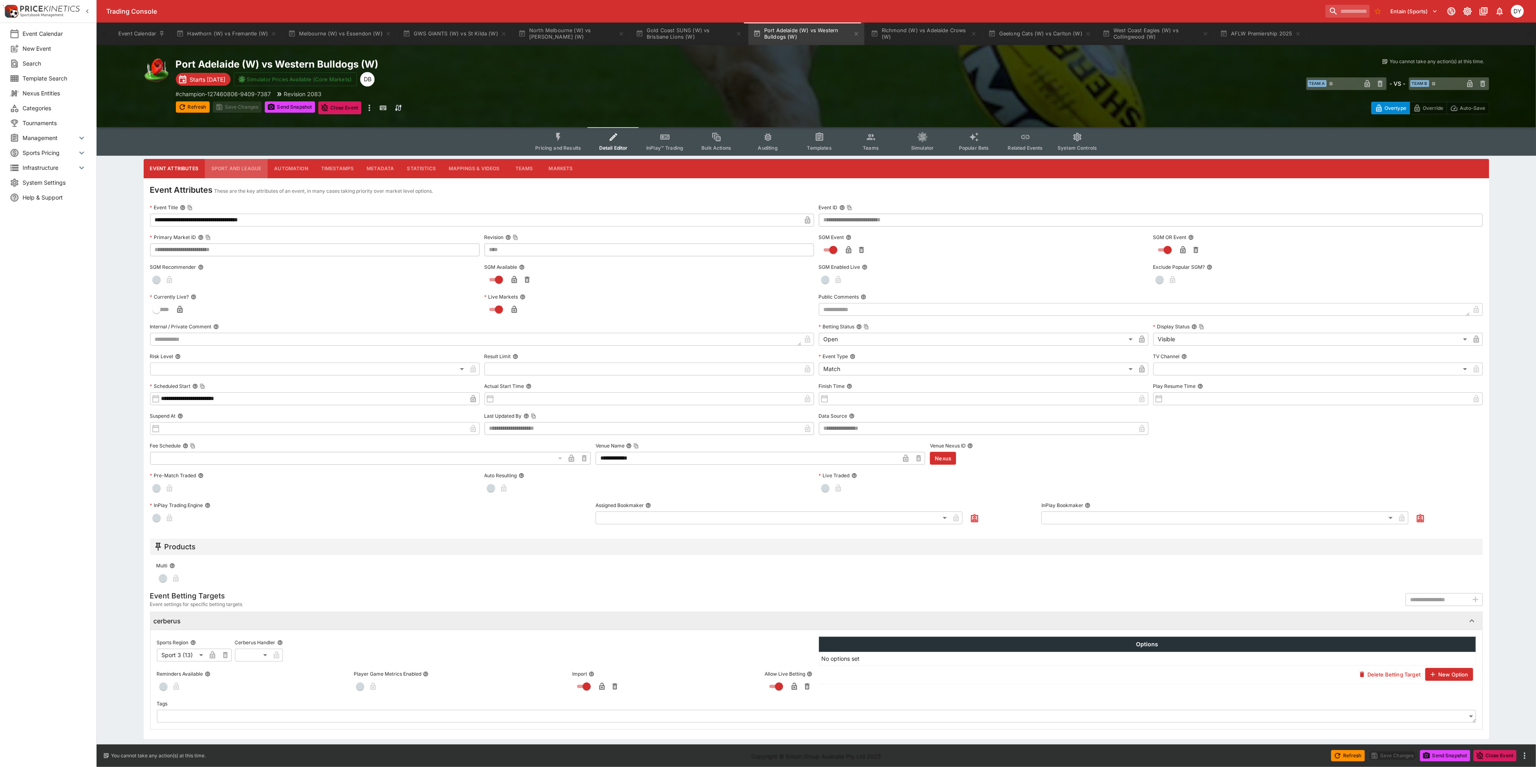
drag, startPoint x: 220, startPoint y: 163, endPoint x: 246, endPoint y: 174, distance: 28.7
click at [220, 164] on button "Sport and League" at bounding box center [236, 168] width 63 height 19
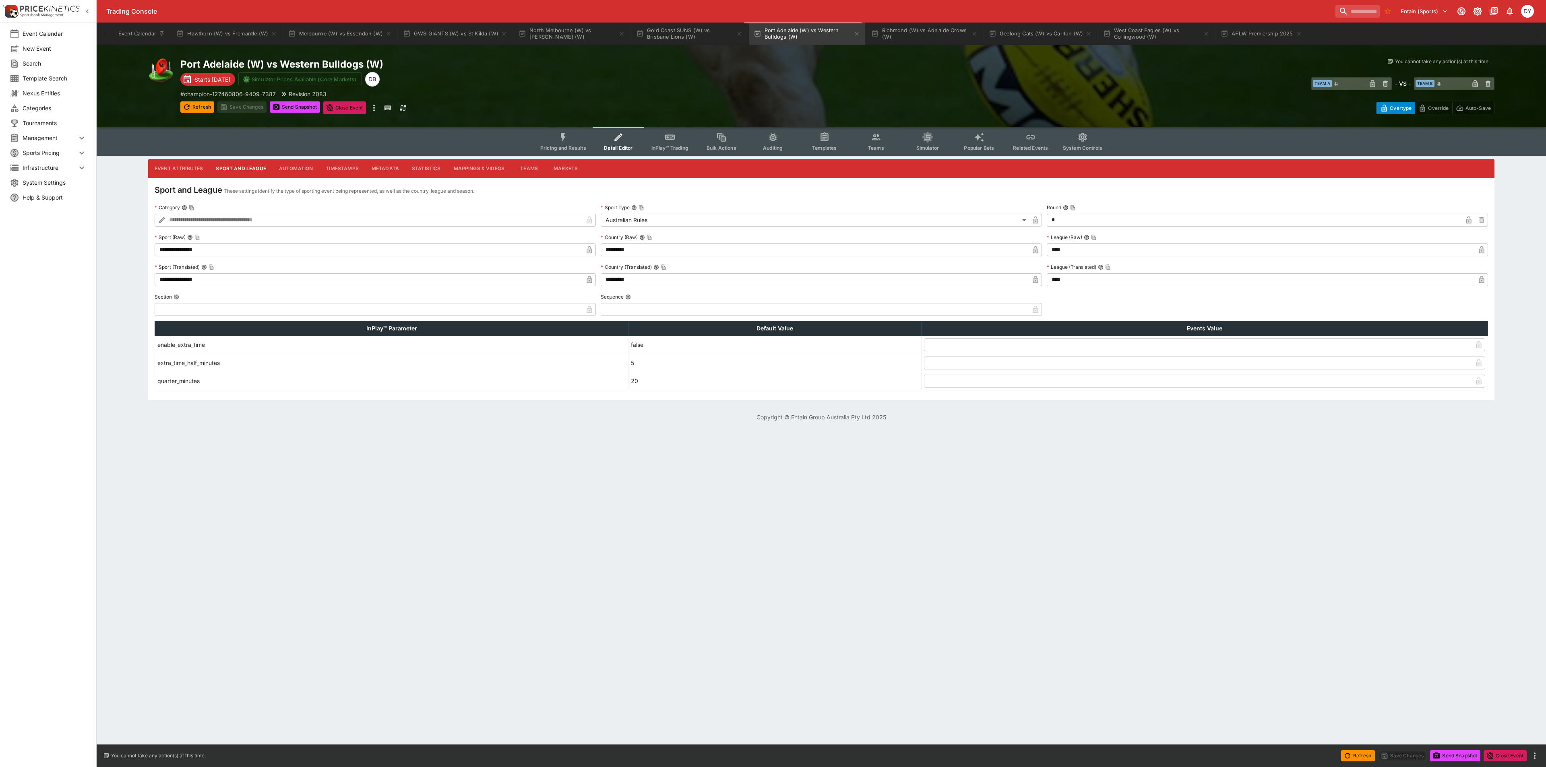
click at [1484, 246] on icon "button" at bounding box center [1481, 250] width 8 height 8
click at [1482, 281] on icon "button" at bounding box center [1481, 280] width 4 height 3
click at [251, 105] on button "Save Changes" at bounding box center [241, 106] width 49 height 11
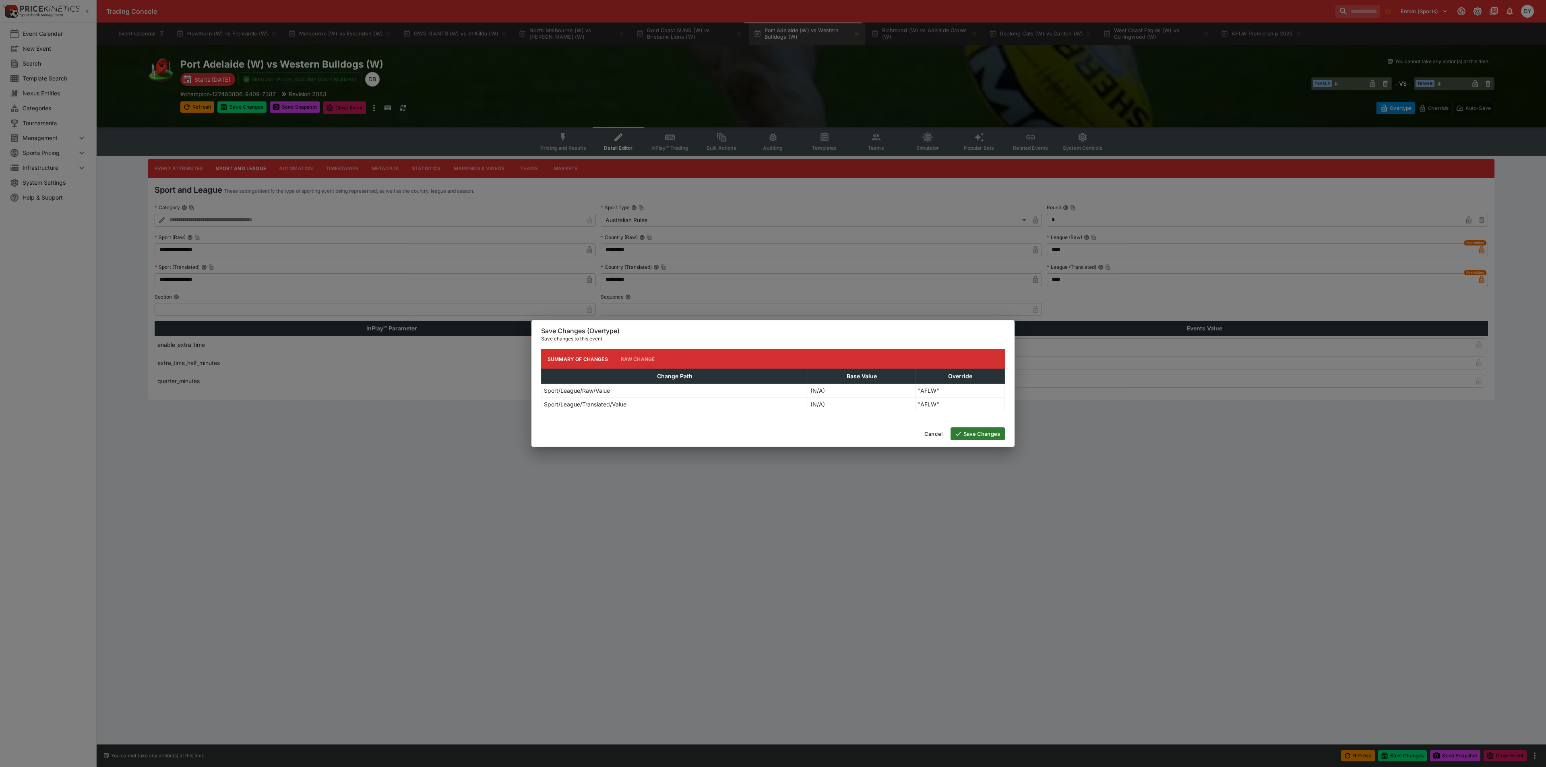
click at [977, 434] on button "Save Changes" at bounding box center [977, 433] width 54 height 13
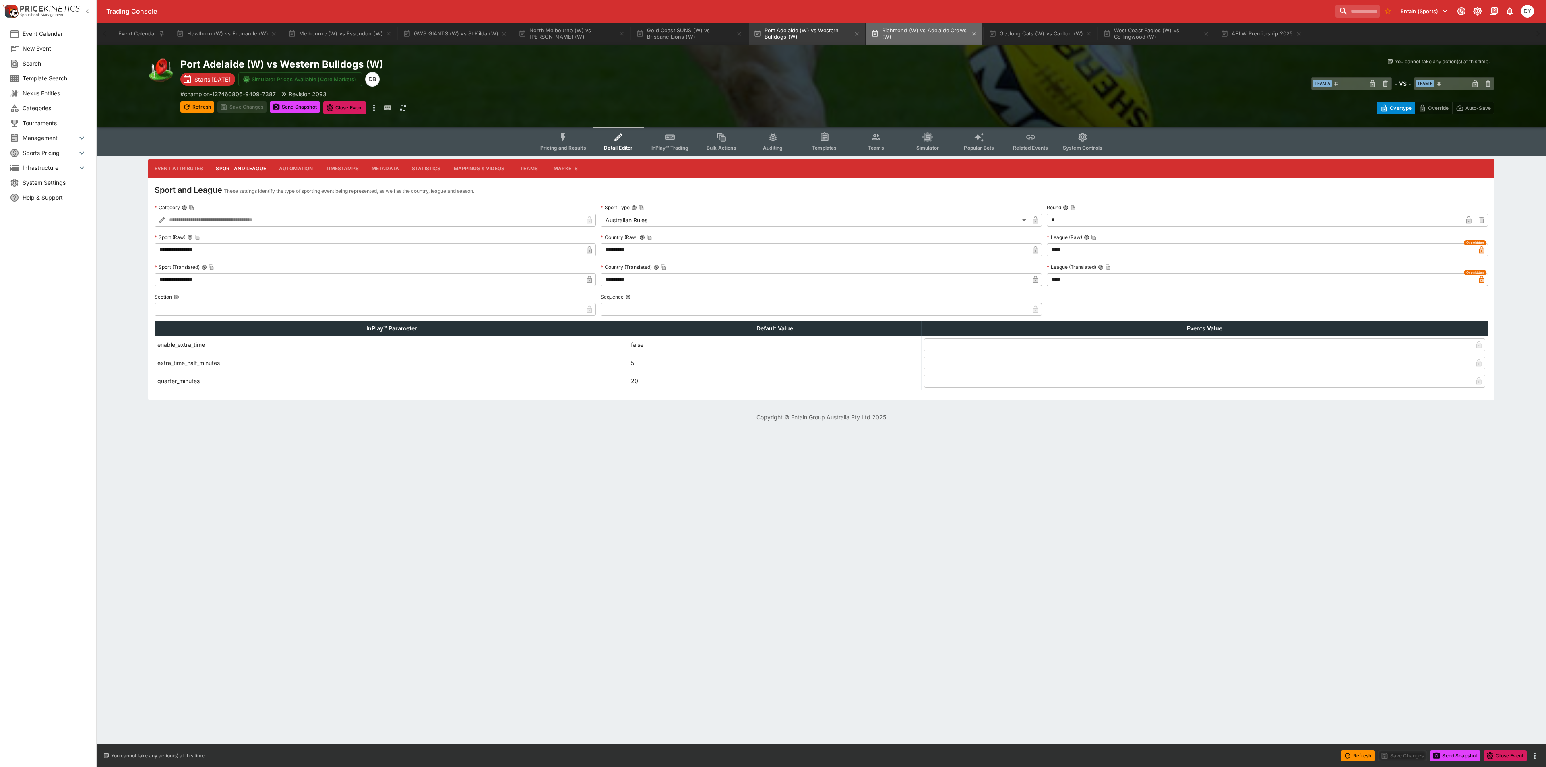
click at [910, 29] on button "Richmond (W) vs Adelaide Crows (W)" at bounding box center [924, 34] width 116 height 23
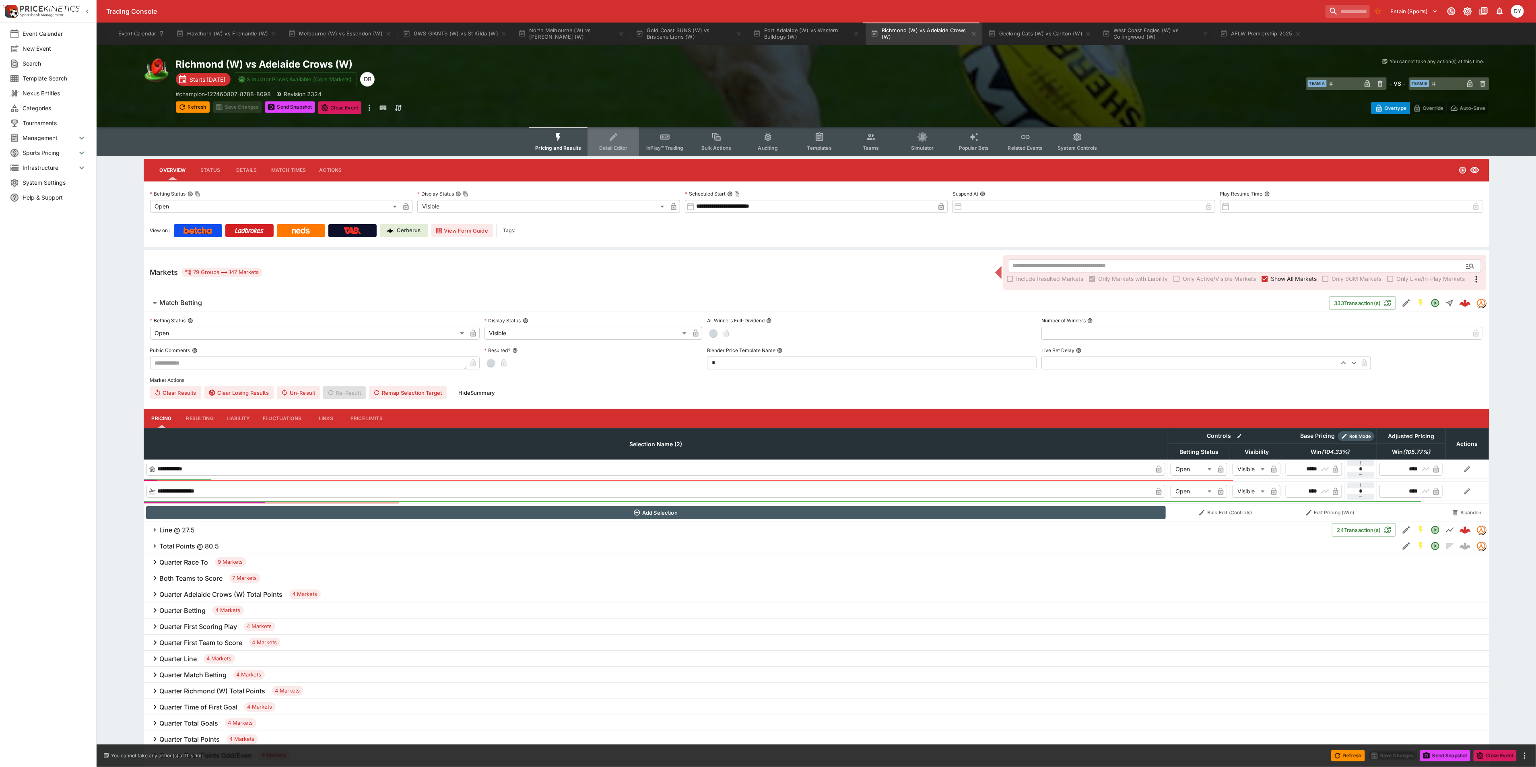
click at [609, 137] on button "Detail Editor" at bounding box center [614, 141] width 52 height 29
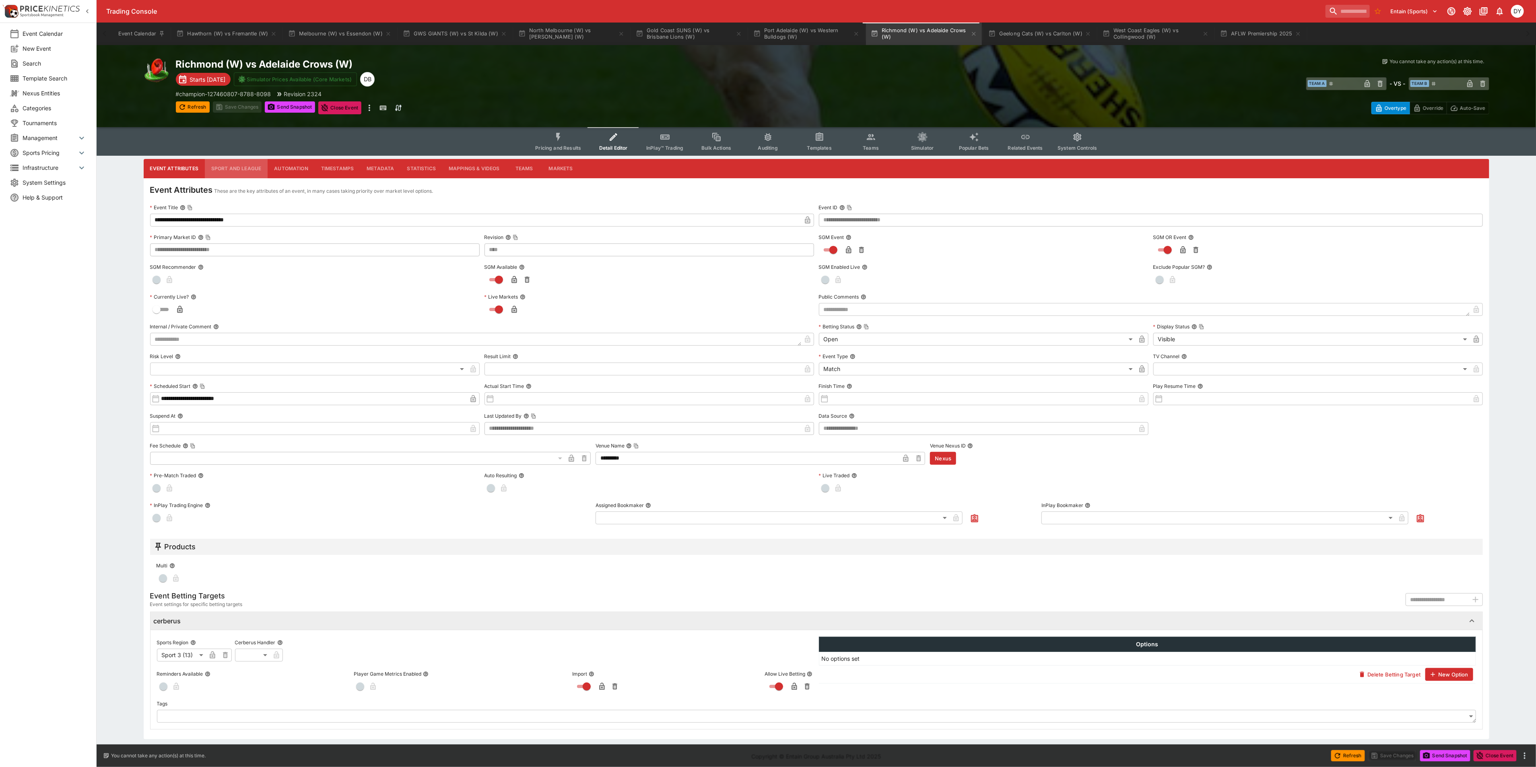
click at [239, 169] on button "Sport and League" at bounding box center [236, 168] width 63 height 19
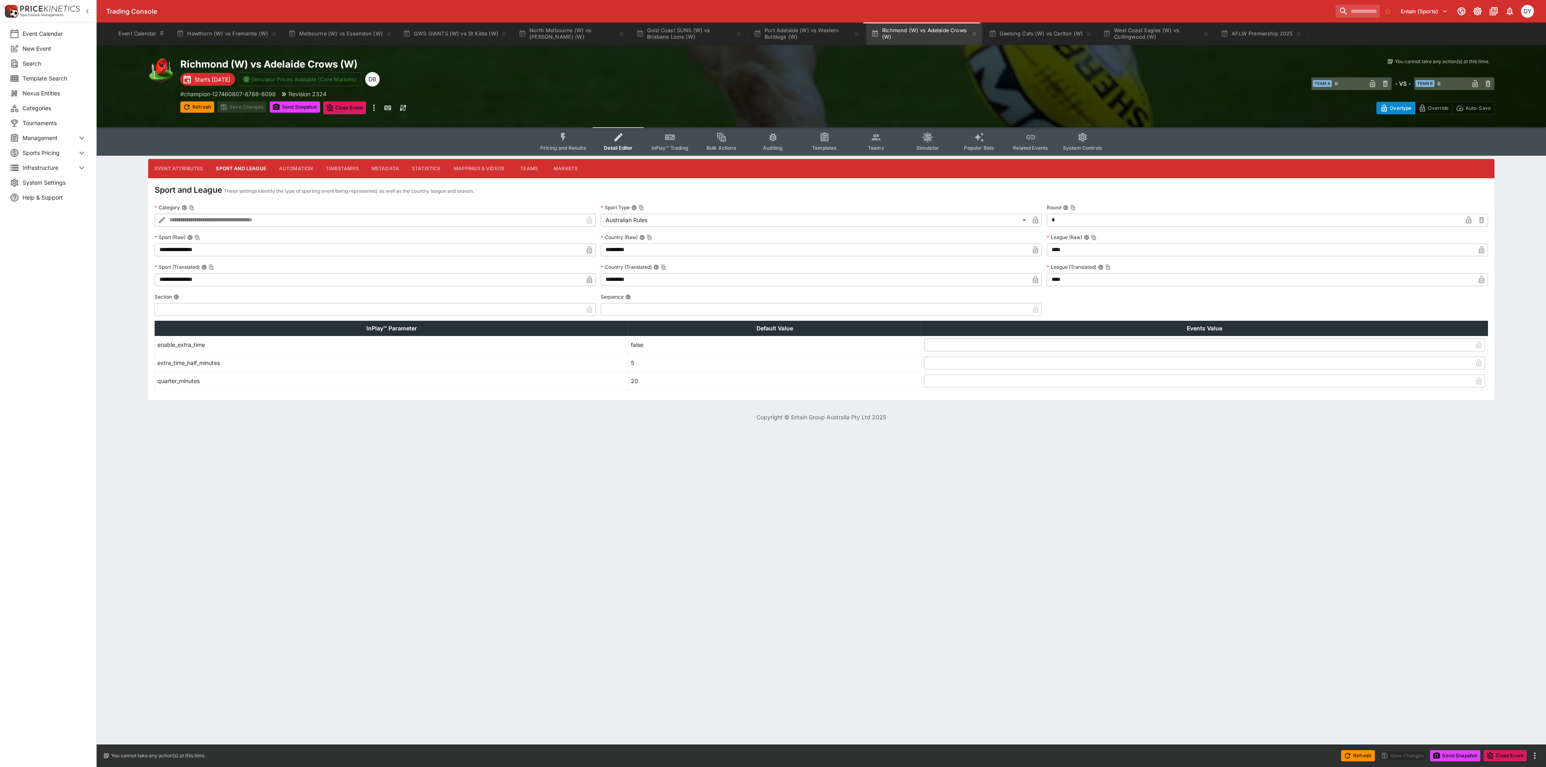
click at [1483, 252] on icon "button" at bounding box center [1480, 249] width 5 height 7
click at [1481, 280] on icon "button" at bounding box center [1480, 279] width 5 height 7
click at [245, 109] on button "Save Changes" at bounding box center [241, 106] width 49 height 11
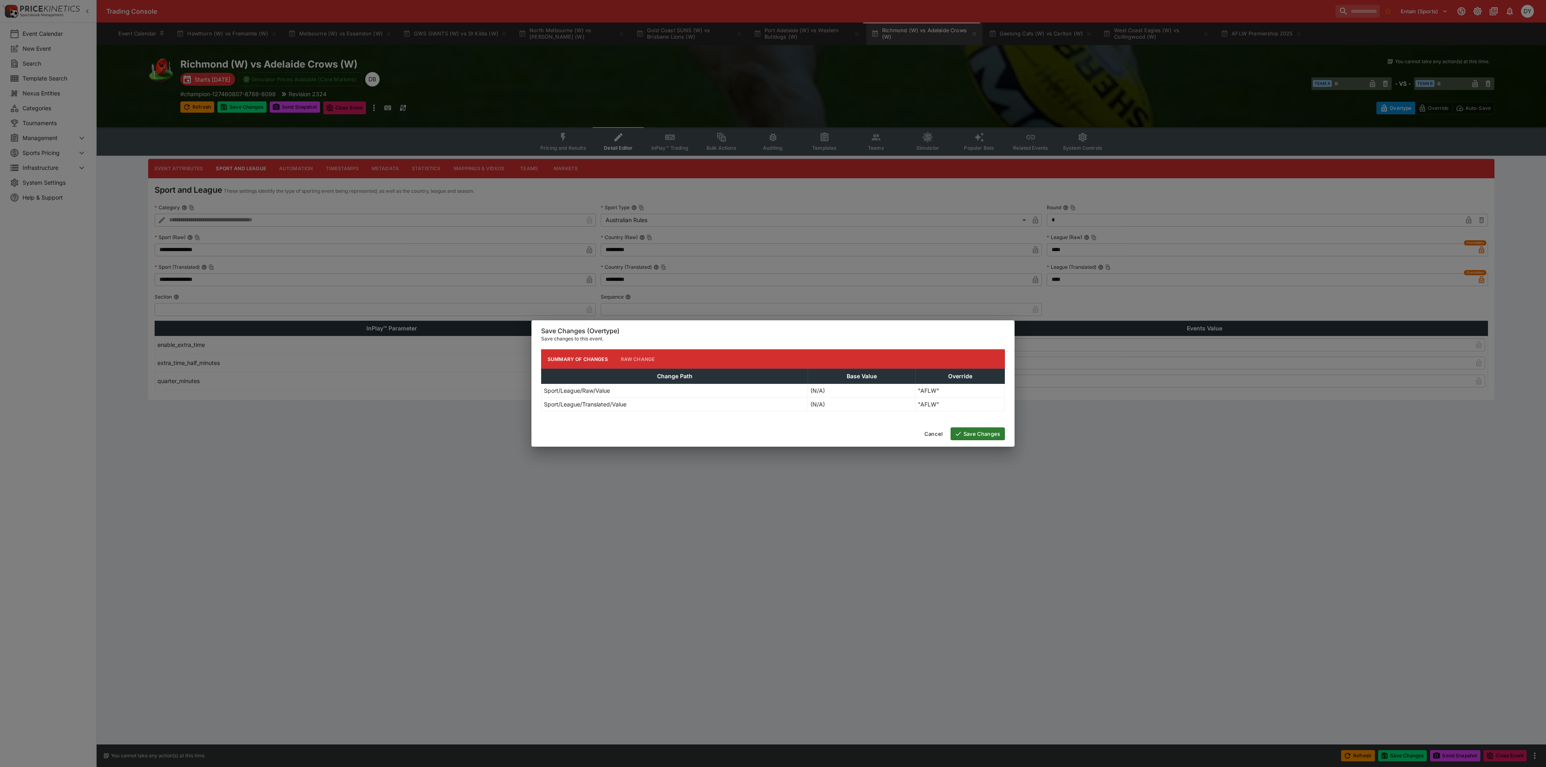
click at [976, 430] on button "Save Changes" at bounding box center [977, 433] width 54 height 13
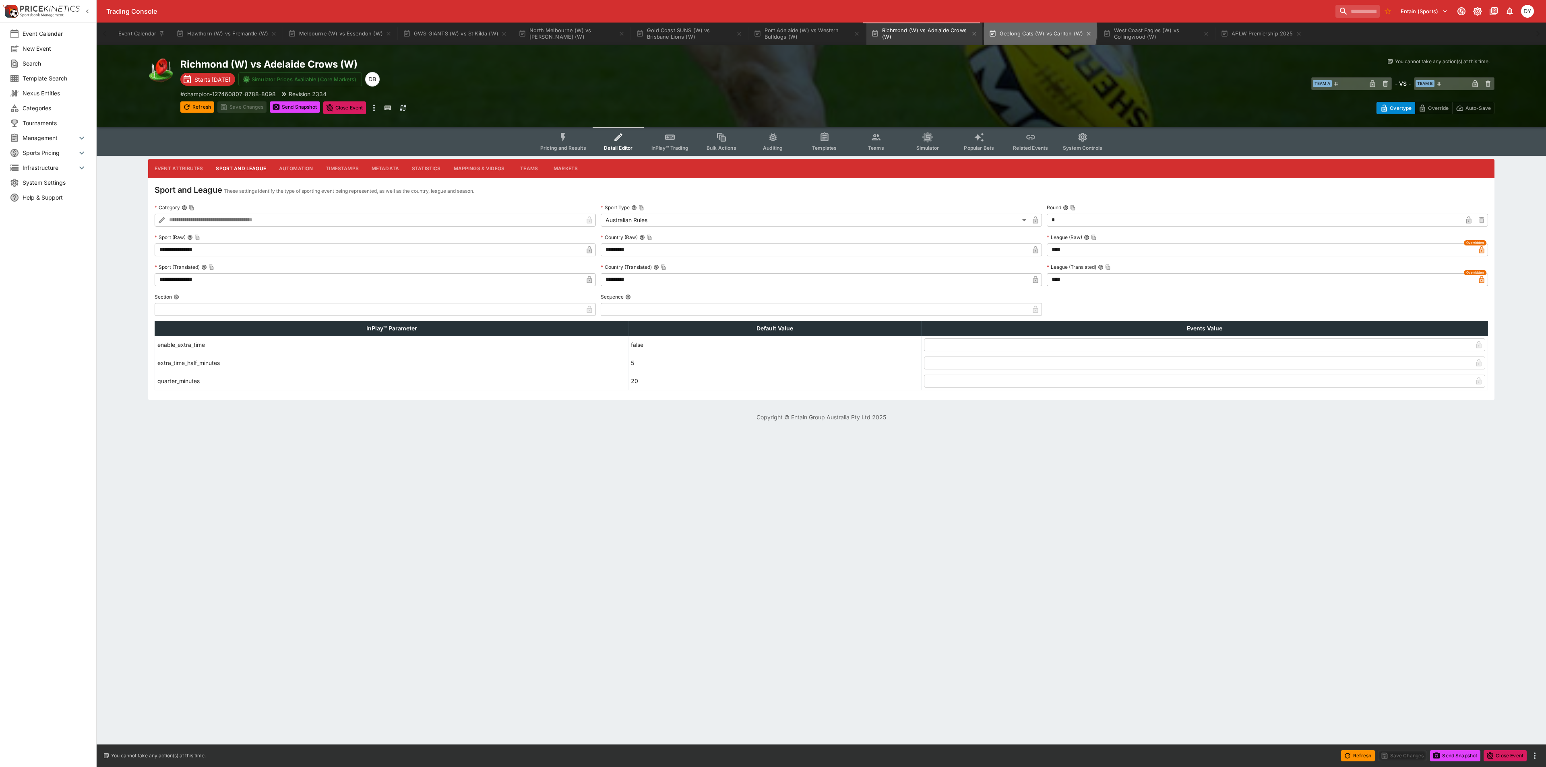
click at [1031, 31] on button "Geelong Cats (W) vs Carlton (W)" at bounding box center [1040, 34] width 113 height 23
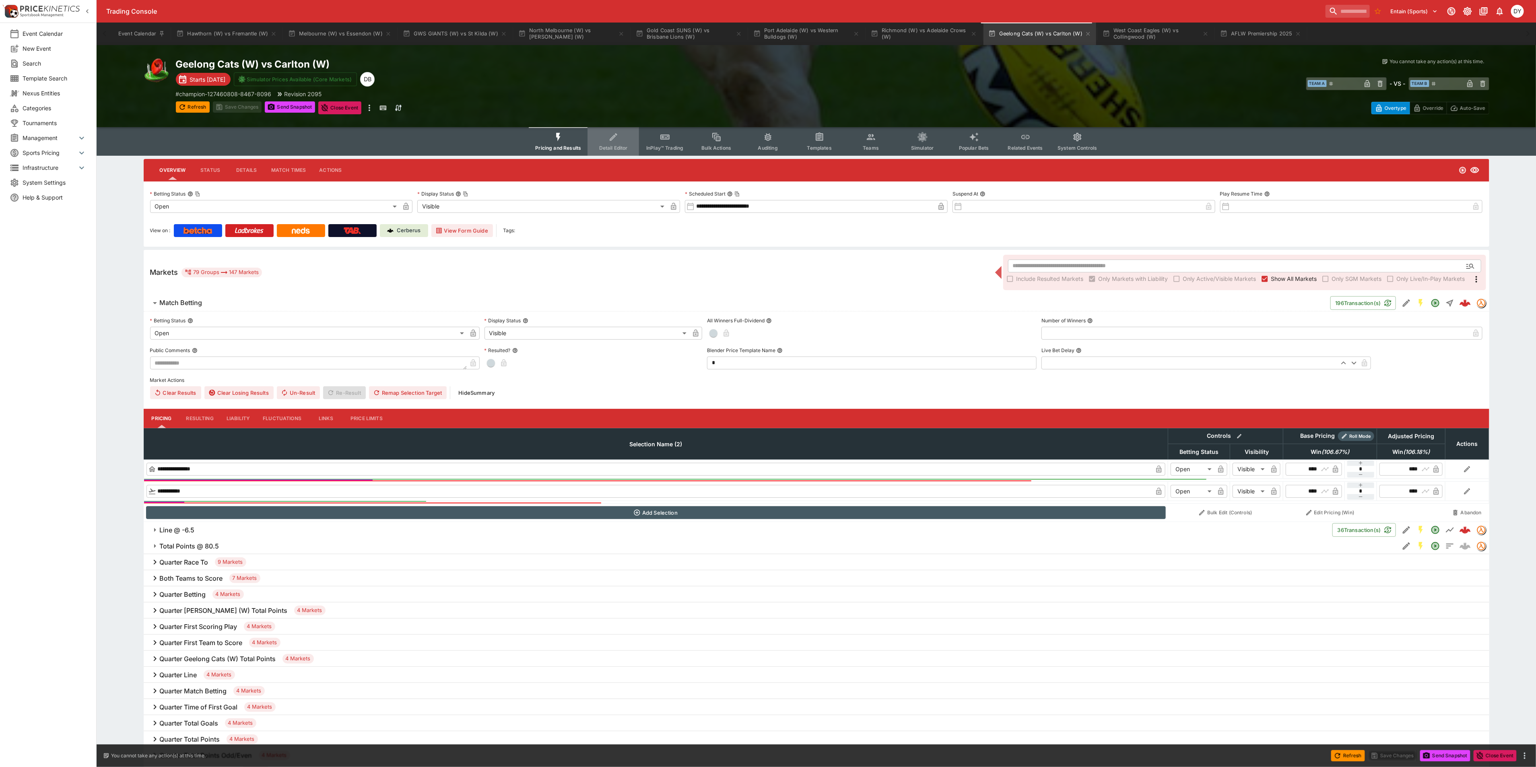
click at [610, 138] on button "Detail Editor" at bounding box center [614, 141] width 52 height 29
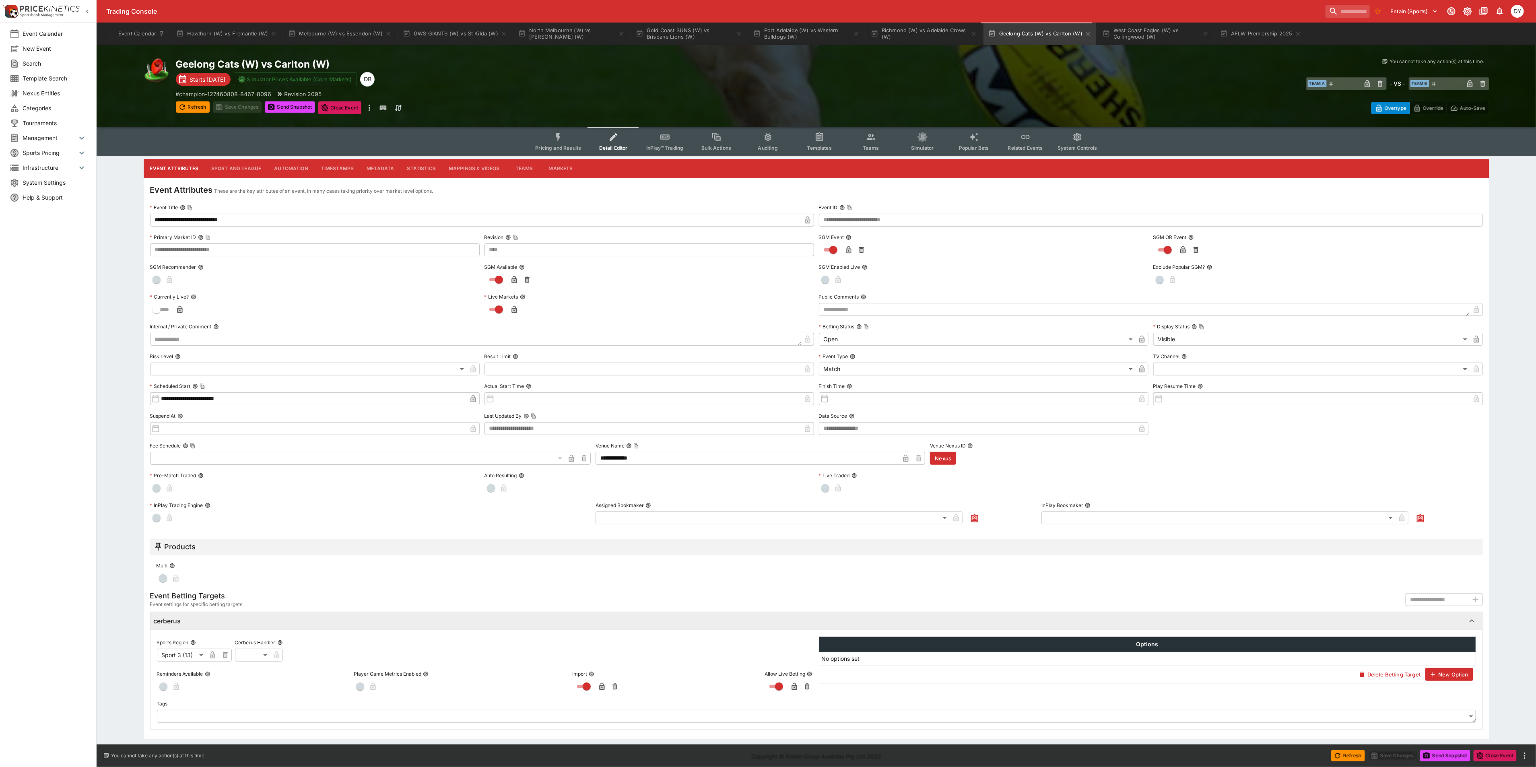
click at [255, 165] on button "Sport and League" at bounding box center [236, 168] width 63 height 19
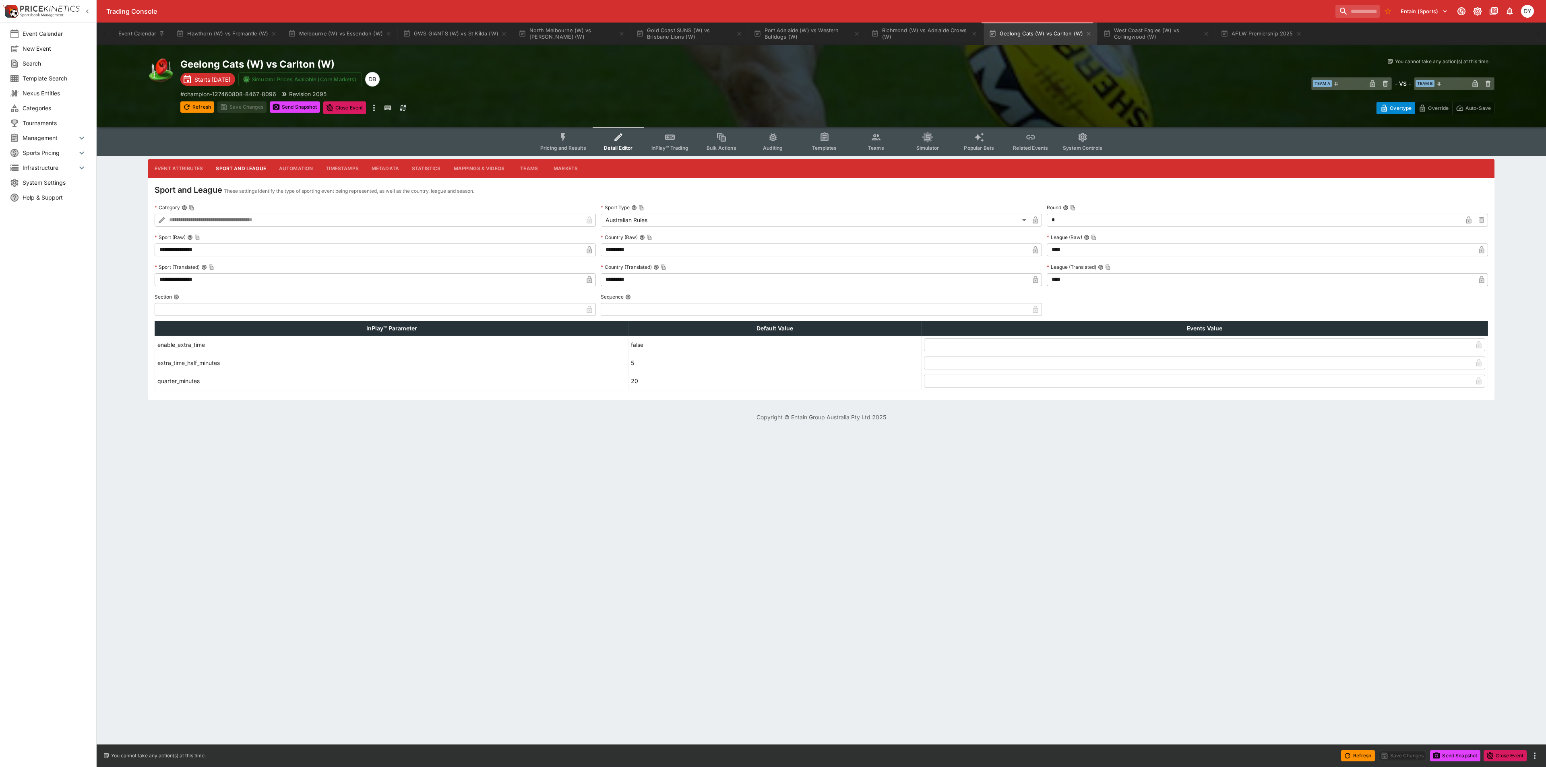
click at [1481, 250] on icon "button" at bounding box center [1480, 249] width 5 height 7
click at [1482, 281] on icon "button" at bounding box center [1481, 280] width 4 height 3
click at [255, 107] on button "Save Changes" at bounding box center [241, 106] width 49 height 11
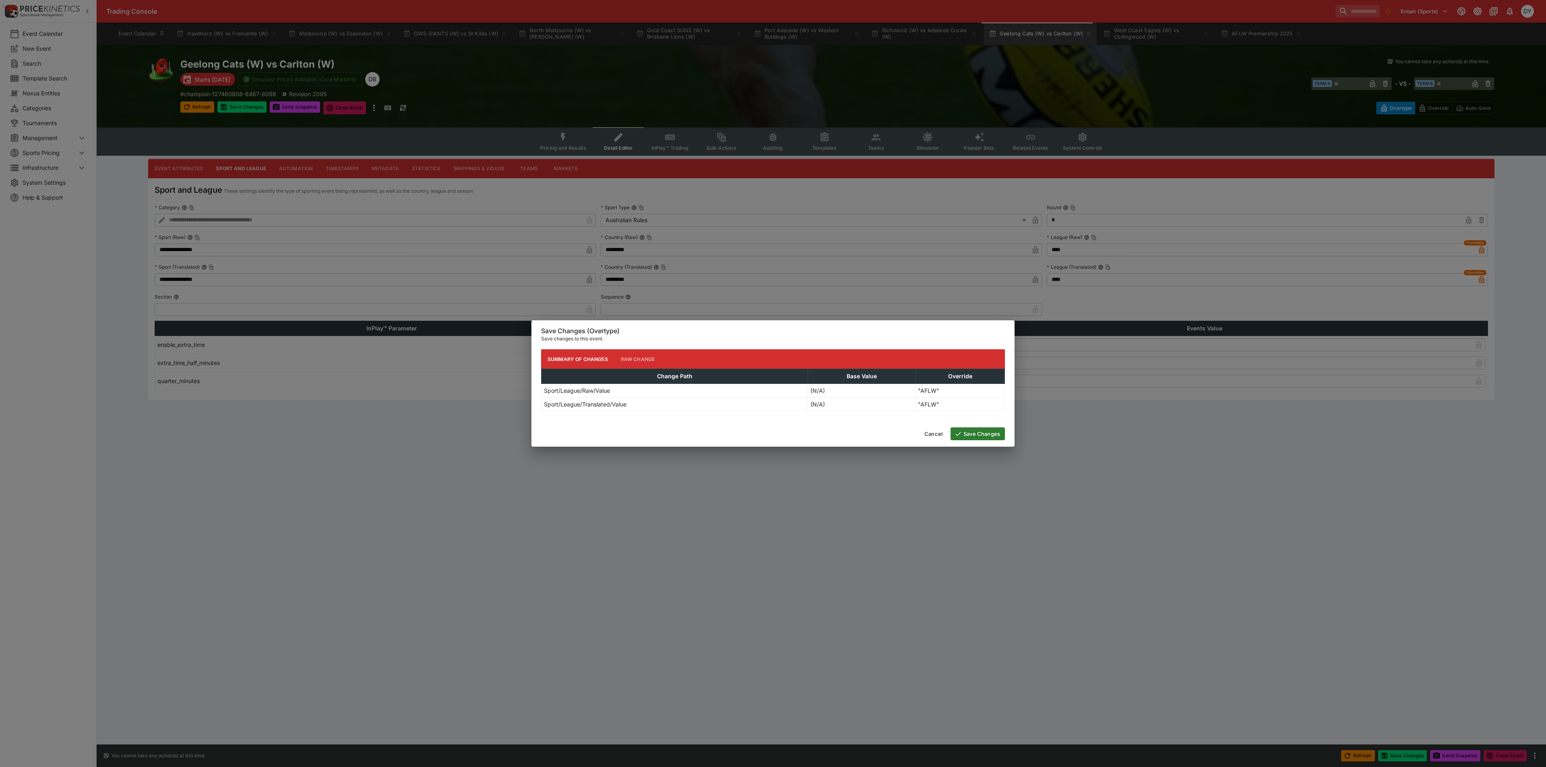
click at [977, 434] on button "Save Changes" at bounding box center [977, 433] width 54 height 13
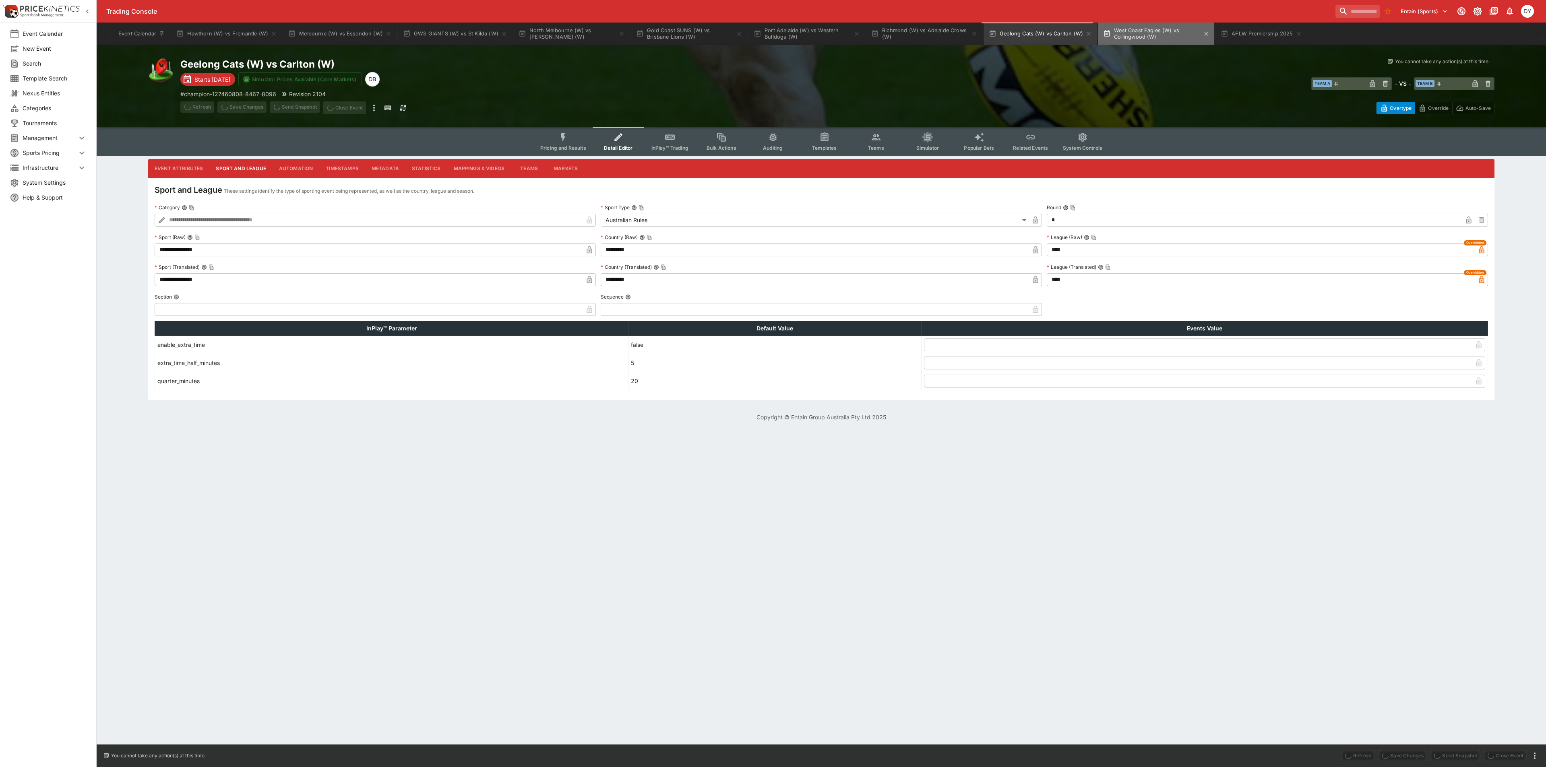
click at [1137, 31] on button "West Coast Eagles (W) vs Collingwood (W)" at bounding box center [1156, 34] width 116 height 23
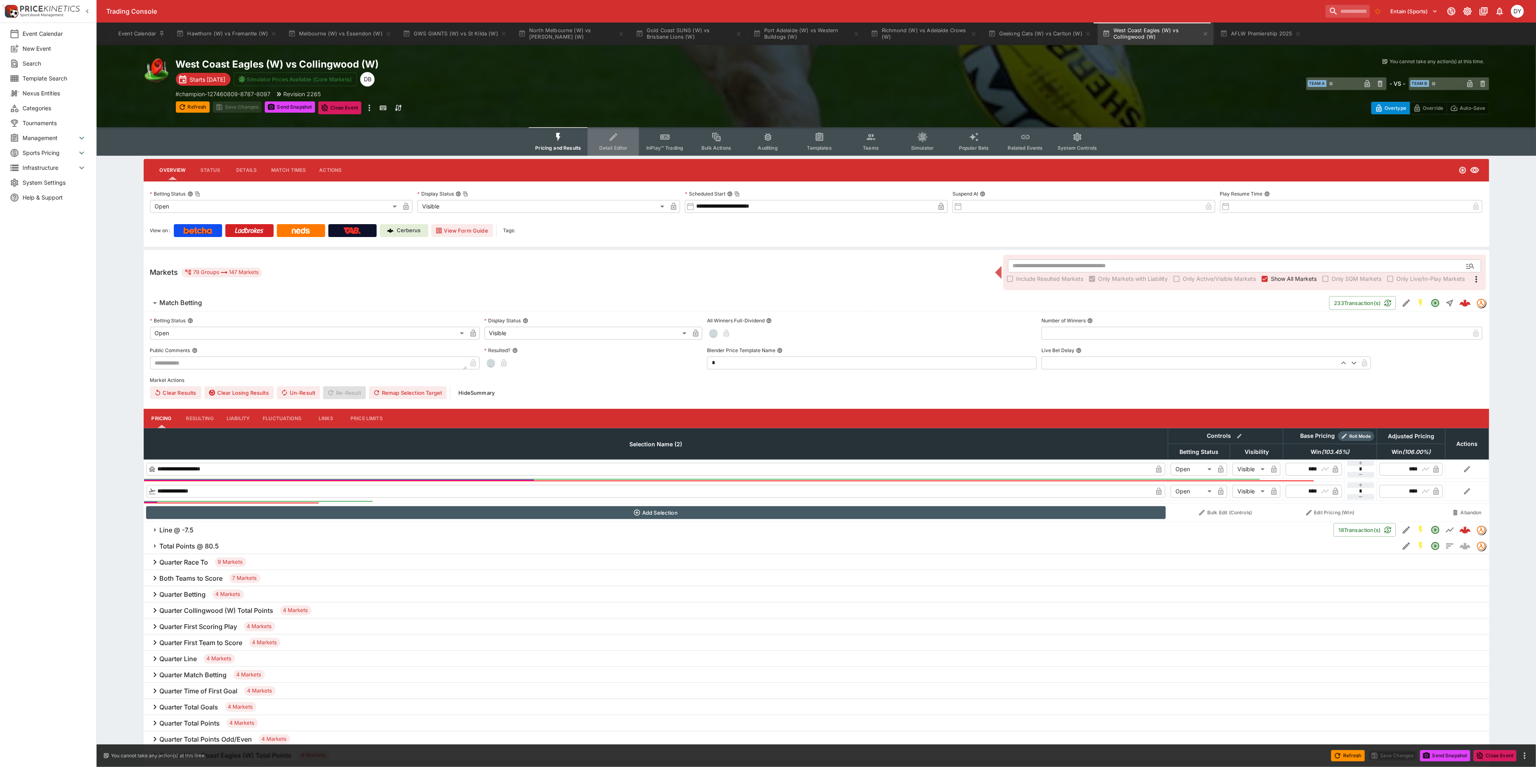
click at [615, 140] on icon "Event type filters" at bounding box center [614, 137] width 10 height 10
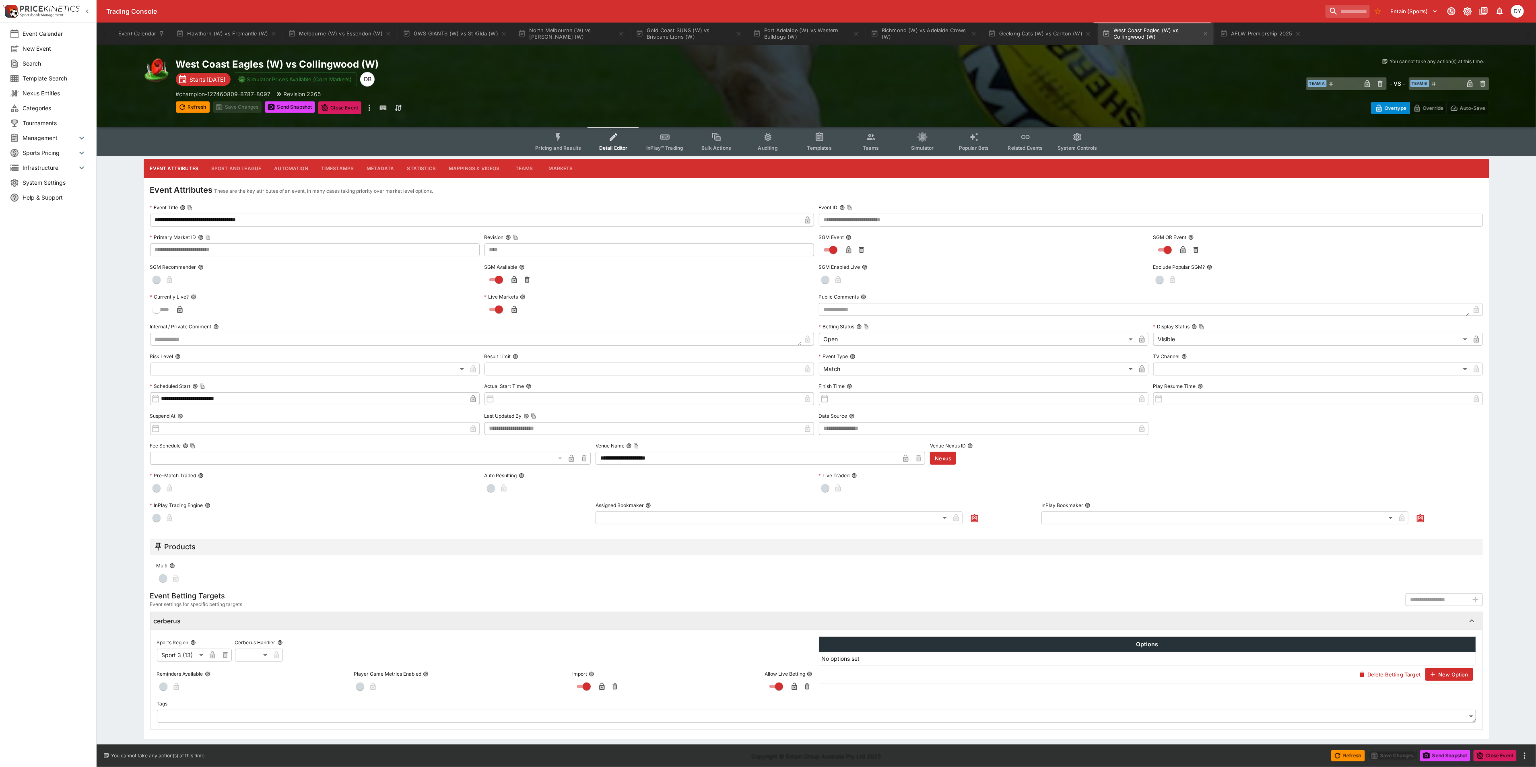
click at [238, 168] on button "Sport and League" at bounding box center [236, 168] width 63 height 19
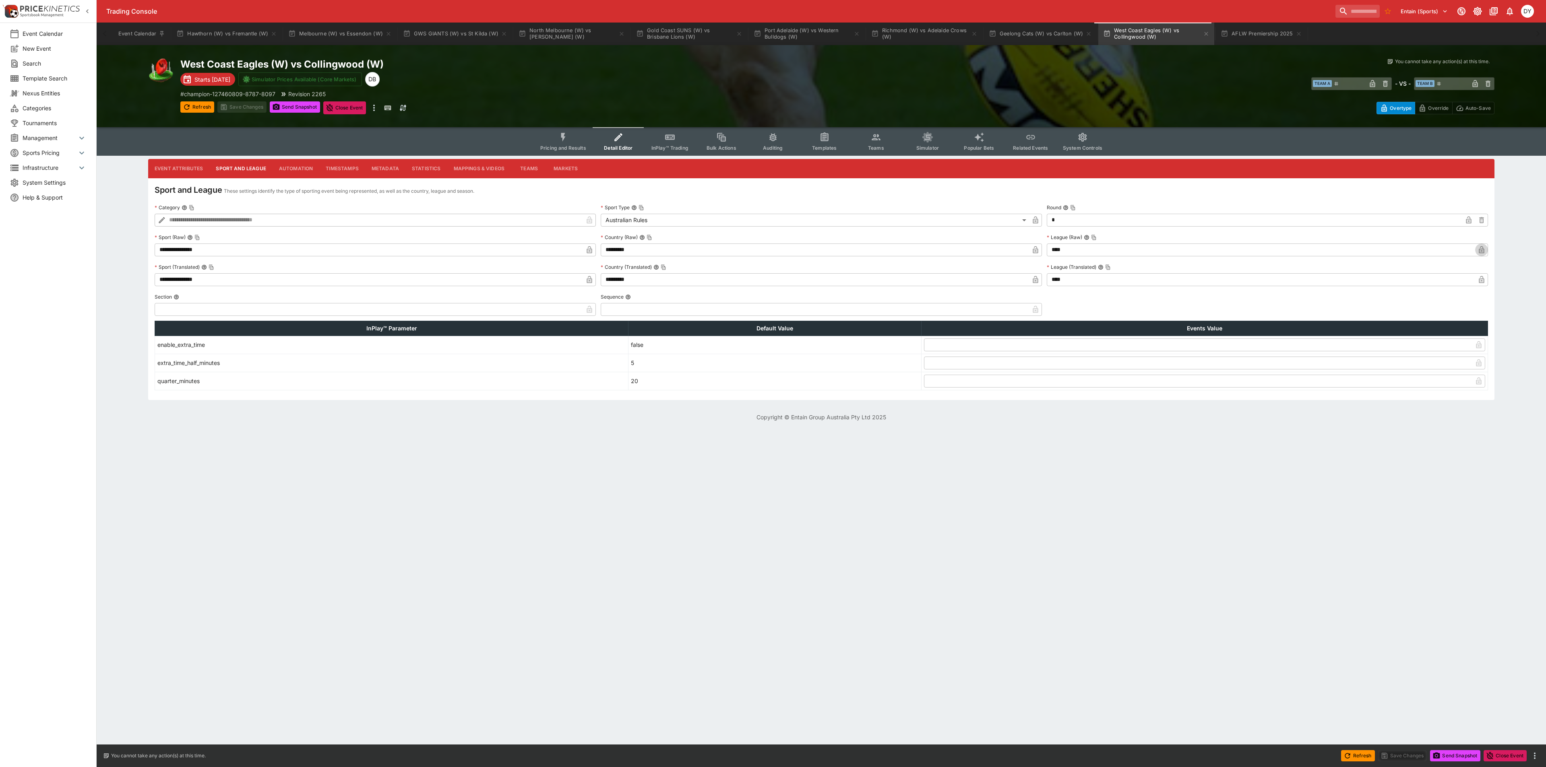
click at [1483, 250] on icon "button" at bounding box center [1480, 249] width 5 height 7
click at [1480, 278] on icon "button" at bounding box center [1481, 280] width 8 height 8
click at [237, 109] on button "Save Changes" at bounding box center [241, 106] width 49 height 11
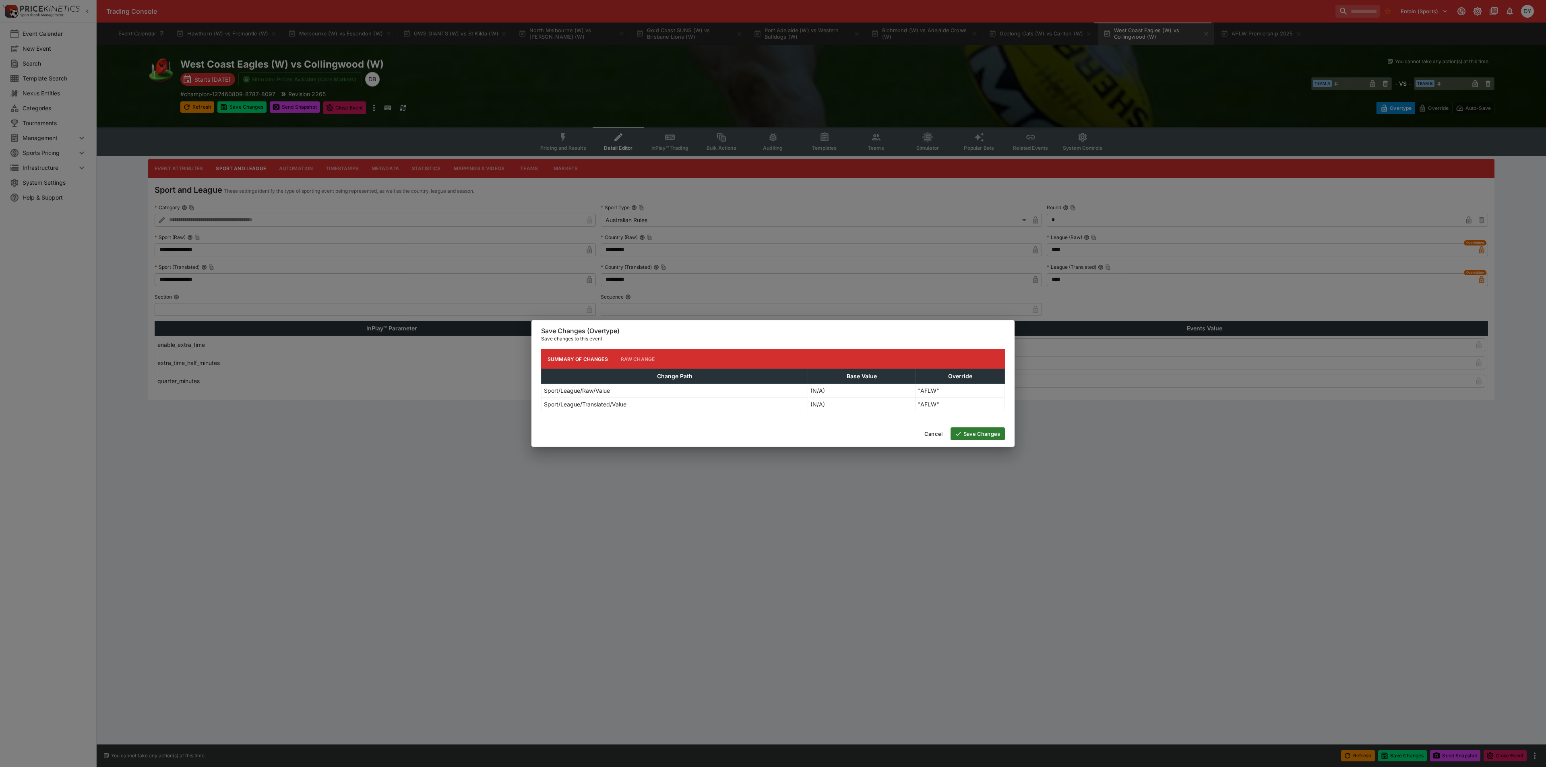
click at [981, 435] on button "Save Changes" at bounding box center [977, 433] width 54 height 13
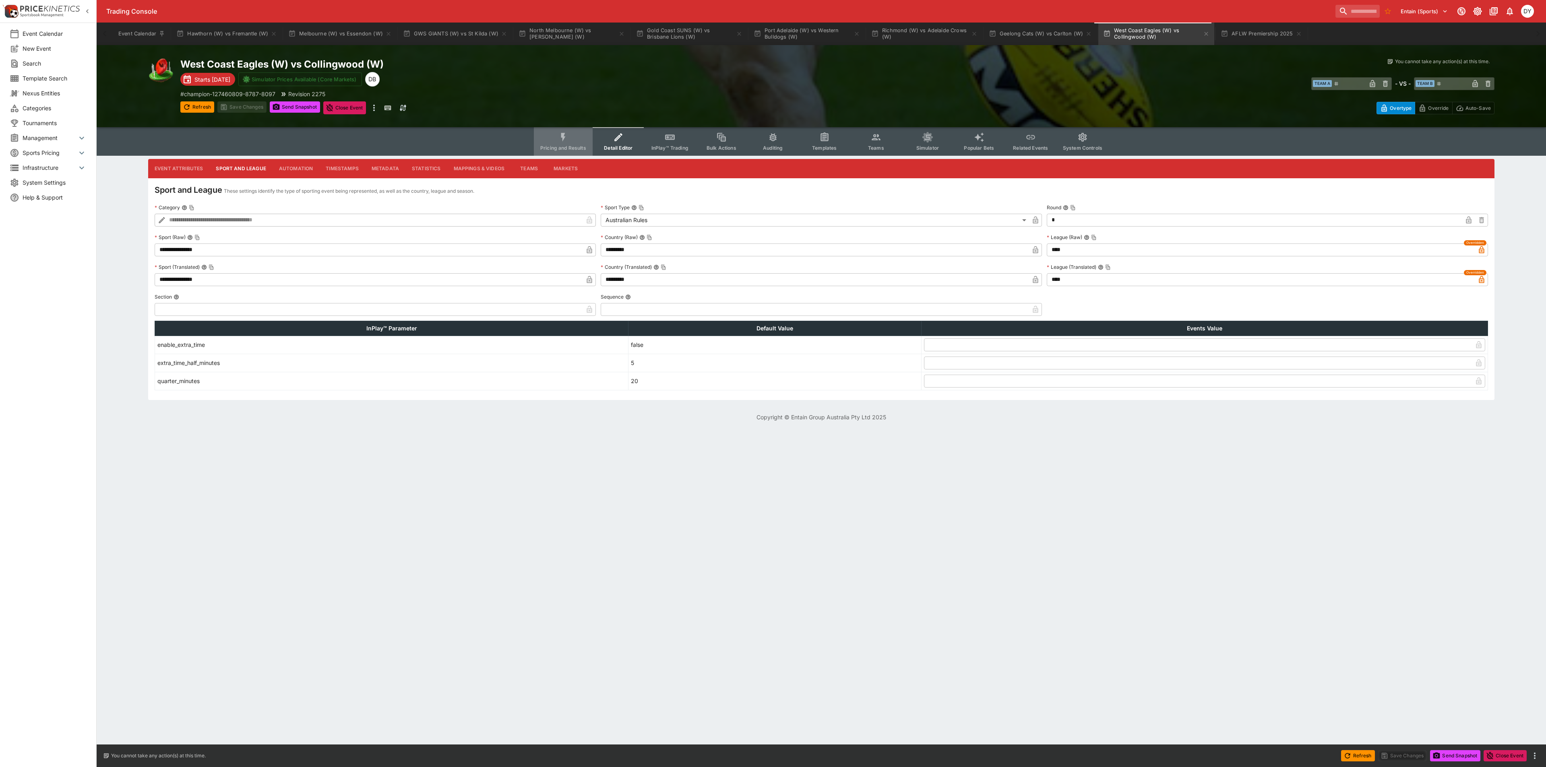
click at [557, 128] on button "Pricing and Results" at bounding box center [563, 141] width 59 height 29
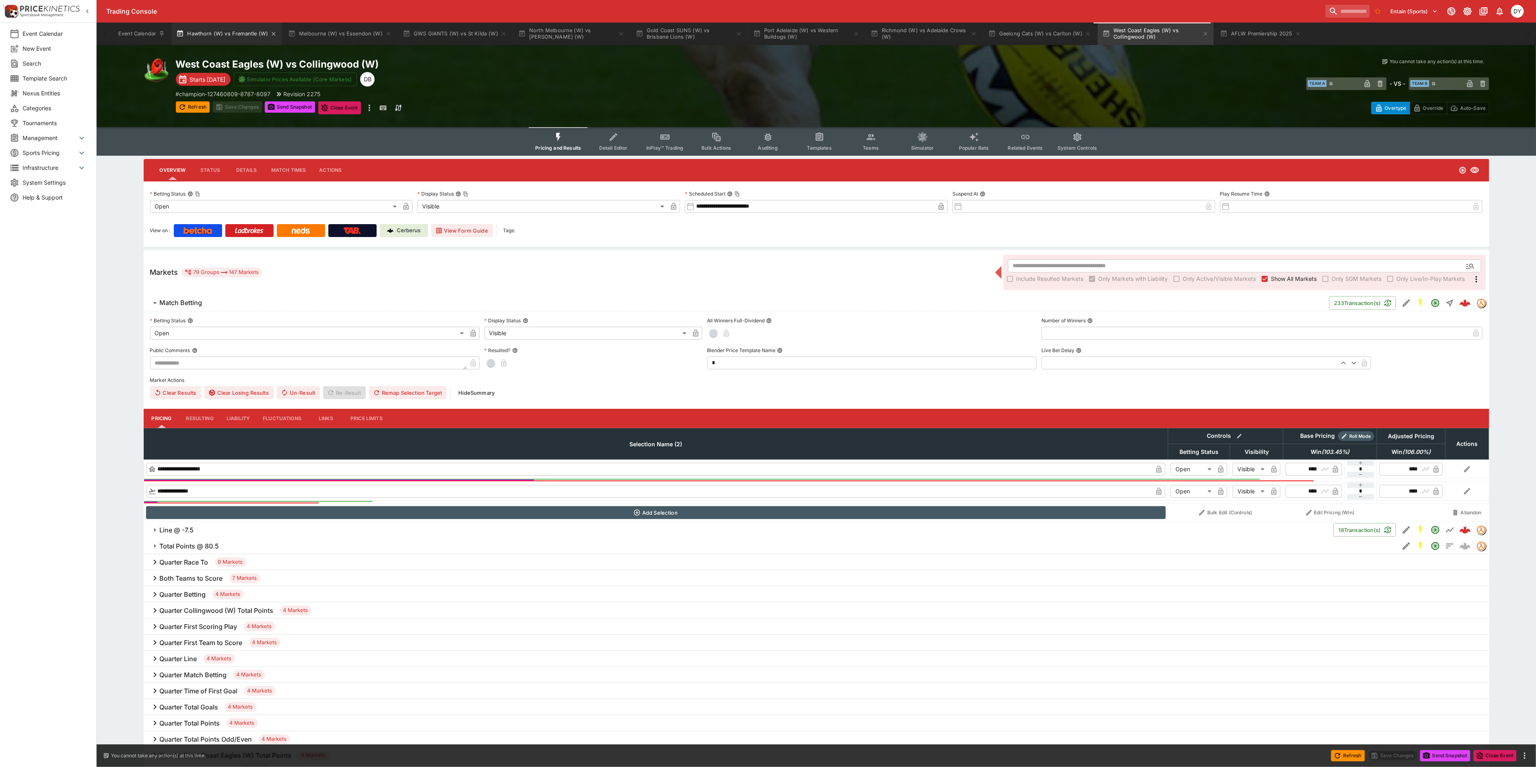
click at [218, 39] on button "Hawthorn (W) vs Fremantle (W)" at bounding box center [226, 34] width 110 height 23
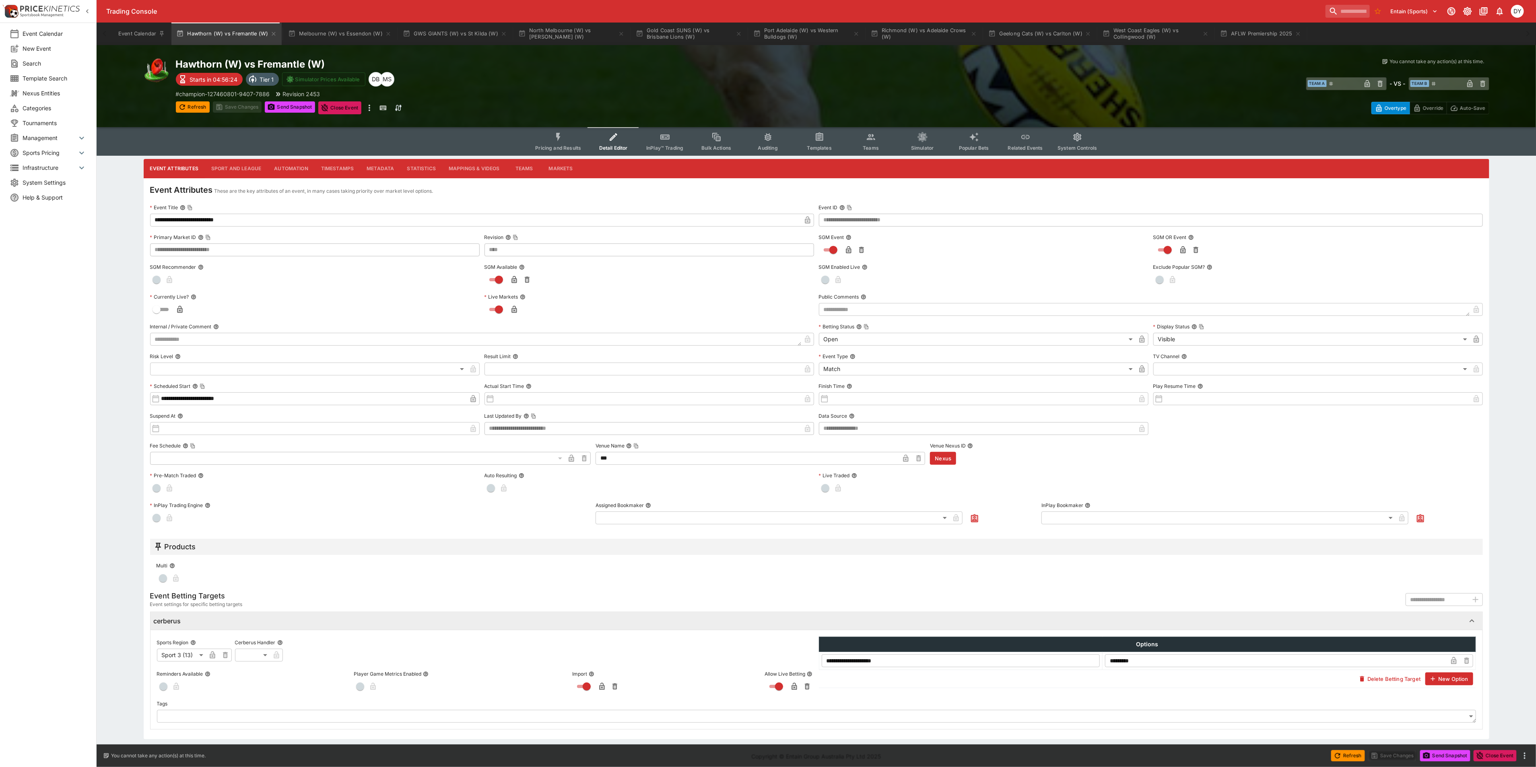
click at [558, 138] on icon "Event type filters" at bounding box center [558, 137] width 10 height 10
